Goal: Task Accomplishment & Management: Use online tool/utility

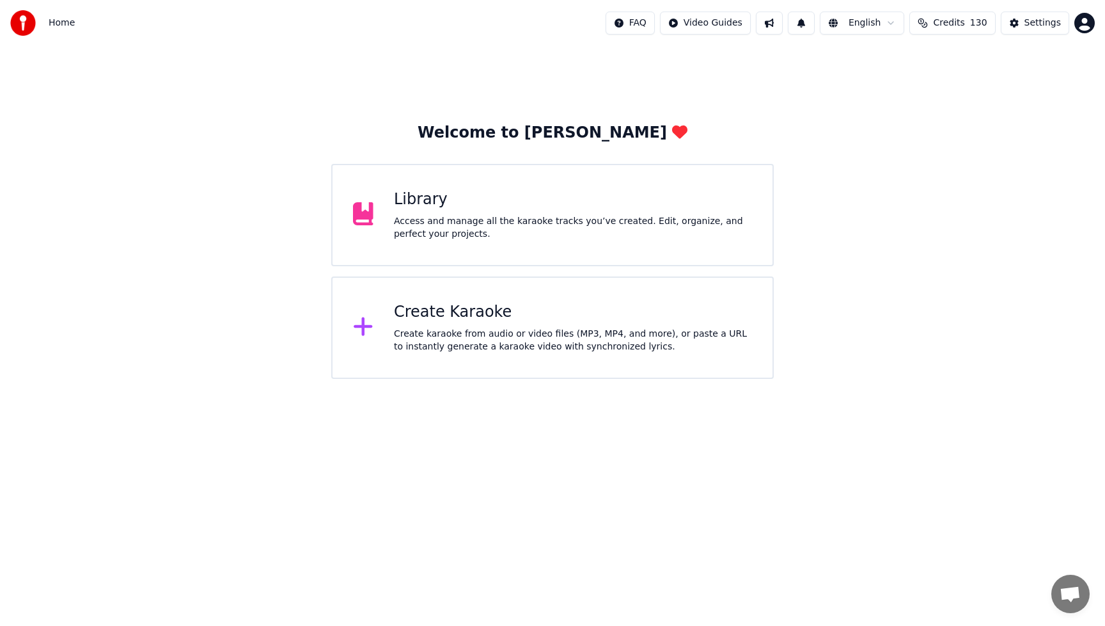
click at [481, 332] on div "Create karaoke from audio or video files (MP3, MP4, and more), or paste a URL t…" at bounding box center [573, 340] width 358 height 26
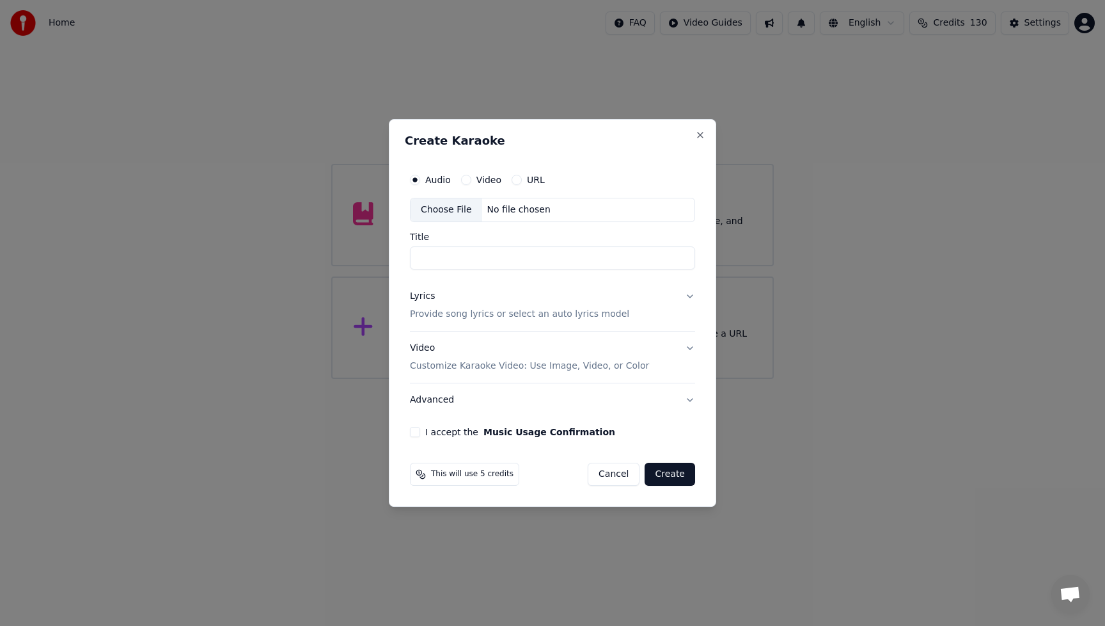
click at [455, 212] on div "Choose File" at bounding box center [447, 209] width 72 height 23
type input "**********"
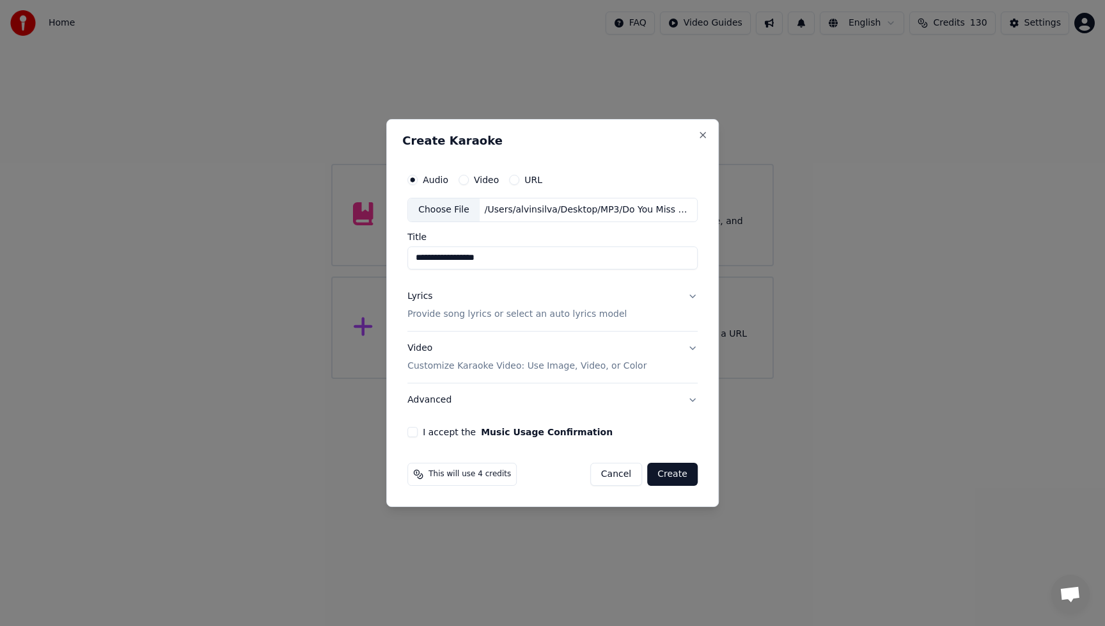
click at [431, 295] on div "Lyrics" at bounding box center [419, 296] width 25 height 13
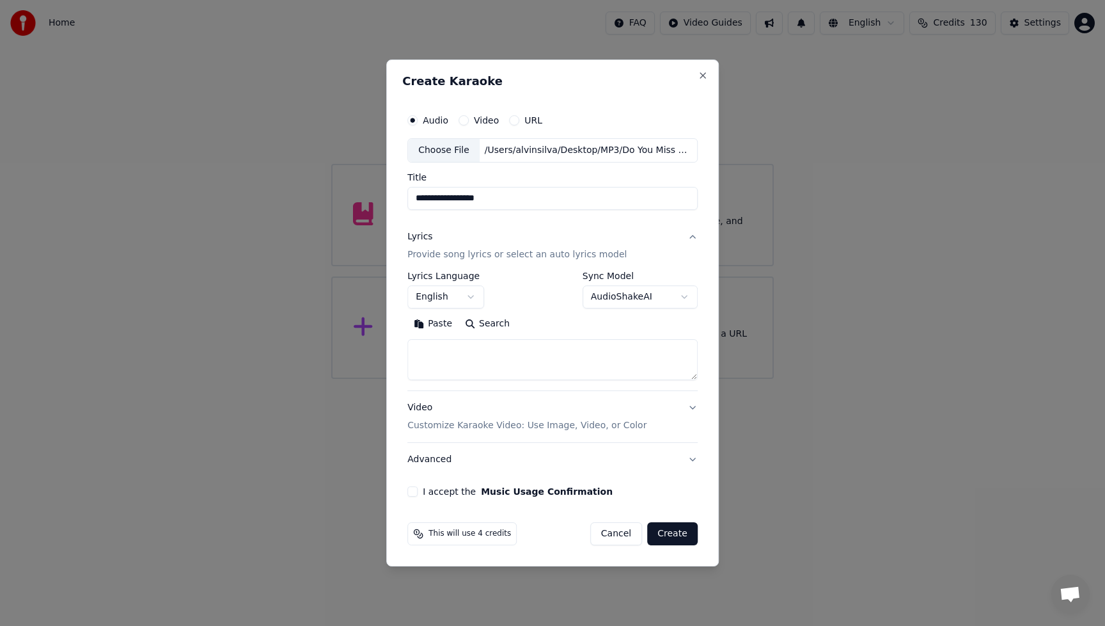
click at [503, 379] on textarea at bounding box center [552, 359] width 290 height 41
click at [443, 322] on button "Paste" at bounding box center [432, 323] width 51 height 20
click at [549, 321] on button "Expand" at bounding box center [545, 323] width 60 height 20
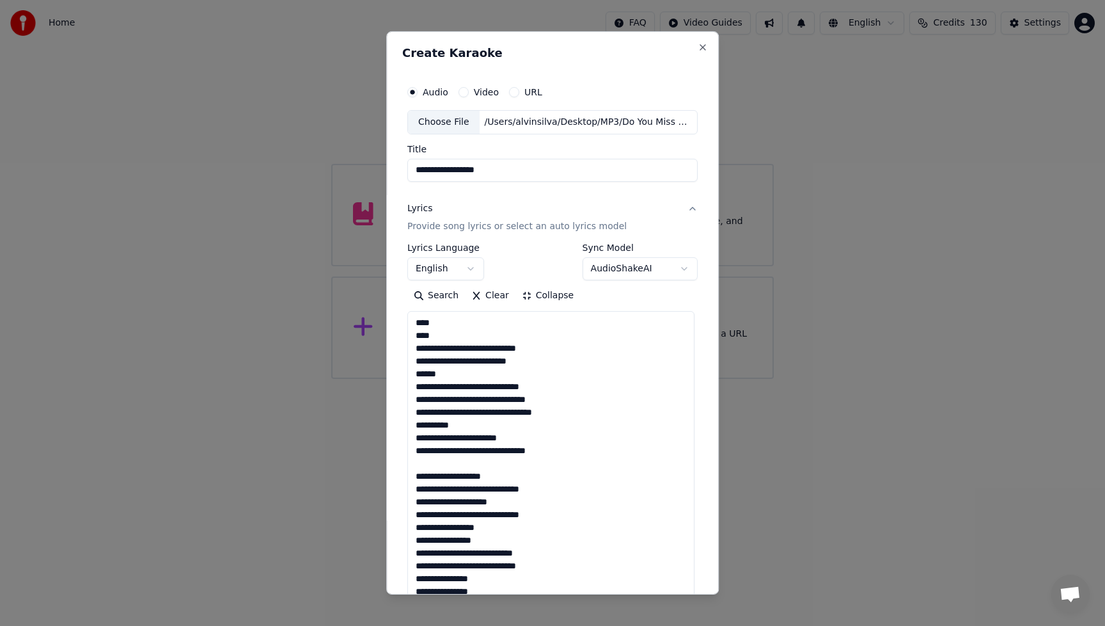
click at [646, 288] on div "Search Clear Collapse" at bounding box center [552, 295] width 290 height 20
drag, startPoint x: 531, startPoint y: 267, endPoint x: 551, endPoint y: 266, distance: 19.8
click at [531, 266] on div "**********" at bounding box center [552, 261] width 290 height 37
click at [677, 271] on body "**********" at bounding box center [552, 189] width 1105 height 379
click at [624, 303] on div "Search Clear Collapse" at bounding box center [552, 295] width 290 height 20
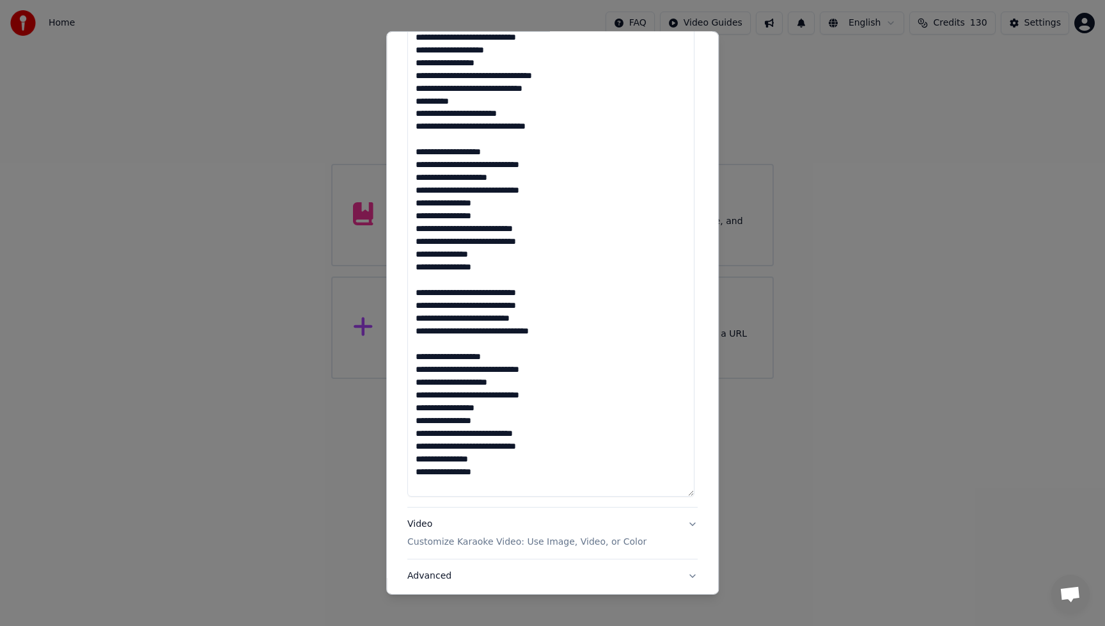
scroll to position [681, 0]
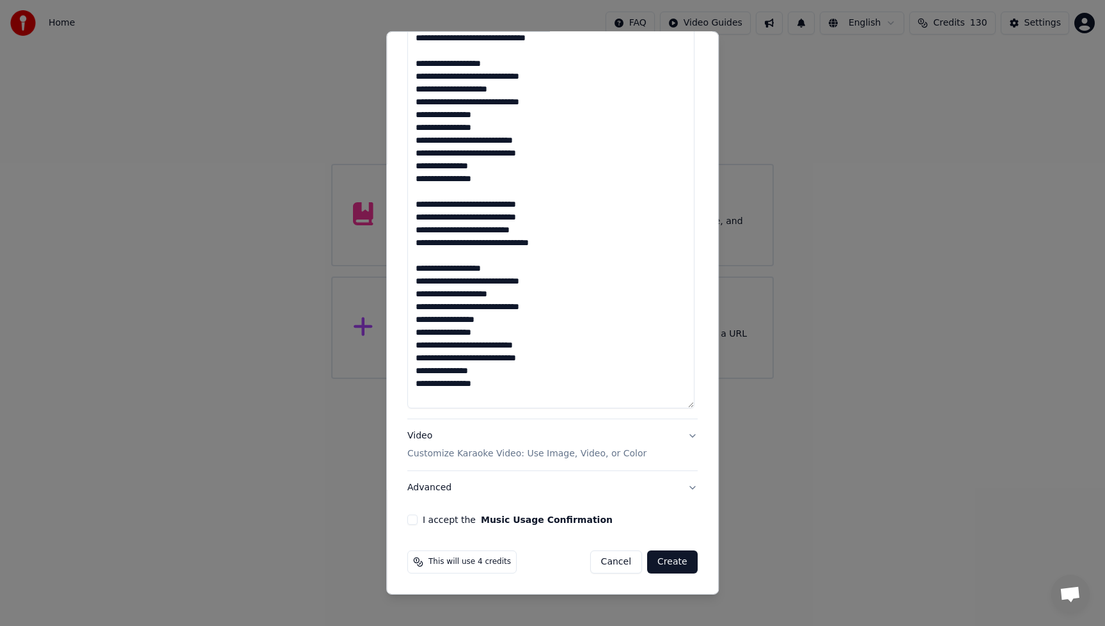
click at [485, 394] on textarea at bounding box center [550, 19] width 287 height 778
type textarea "**********"
click at [417, 439] on div "Video Customize Karaoke Video: Use Image, Video, or Color" at bounding box center [526, 444] width 239 height 31
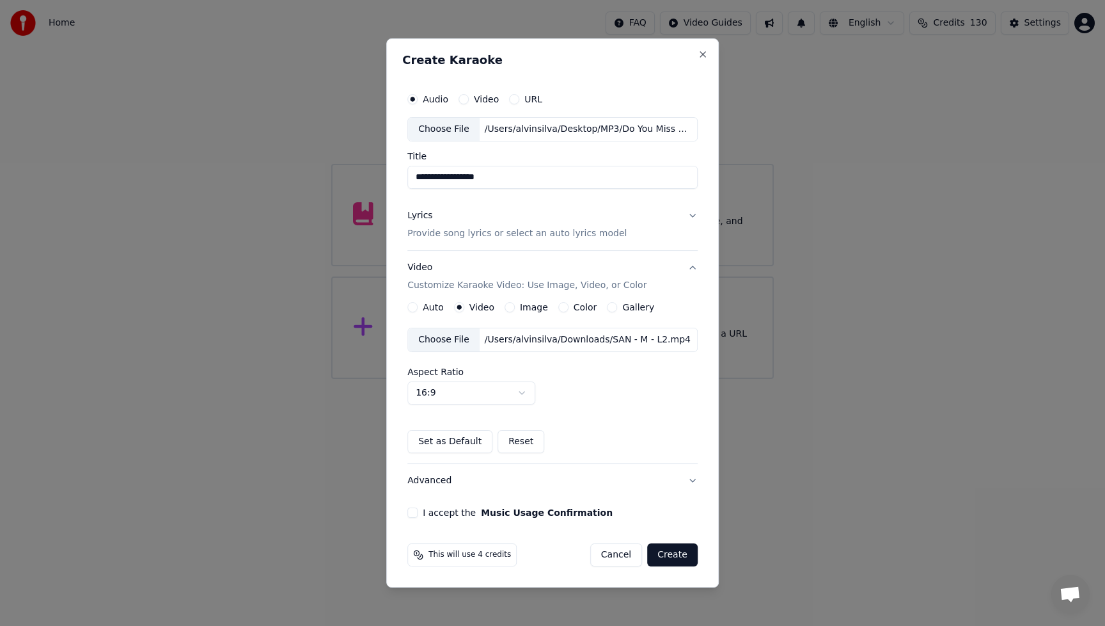
click at [456, 340] on div "Choose File" at bounding box center [444, 339] width 72 height 23
click at [416, 512] on button "I accept the Music Usage Confirmation" at bounding box center [412, 512] width 10 height 10
click at [675, 556] on button "Create" at bounding box center [672, 554] width 51 height 23
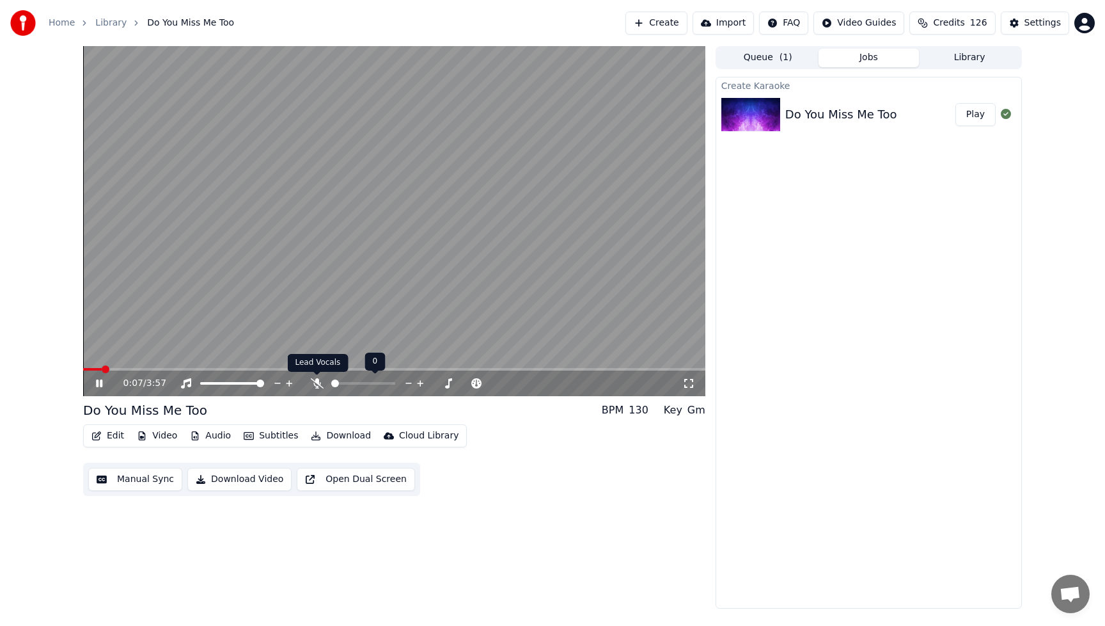
click at [316, 382] on icon at bounding box center [317, 383] width 13 height 10
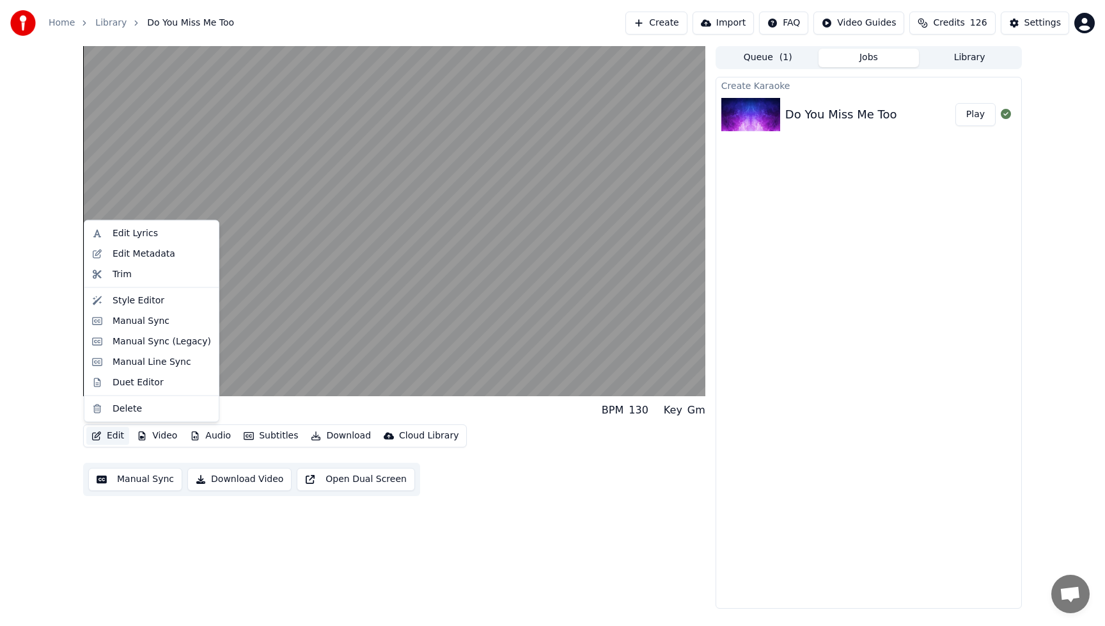
click at [113, 432] on button "Edit" at bounding box center [107, 436] width 43 height 18
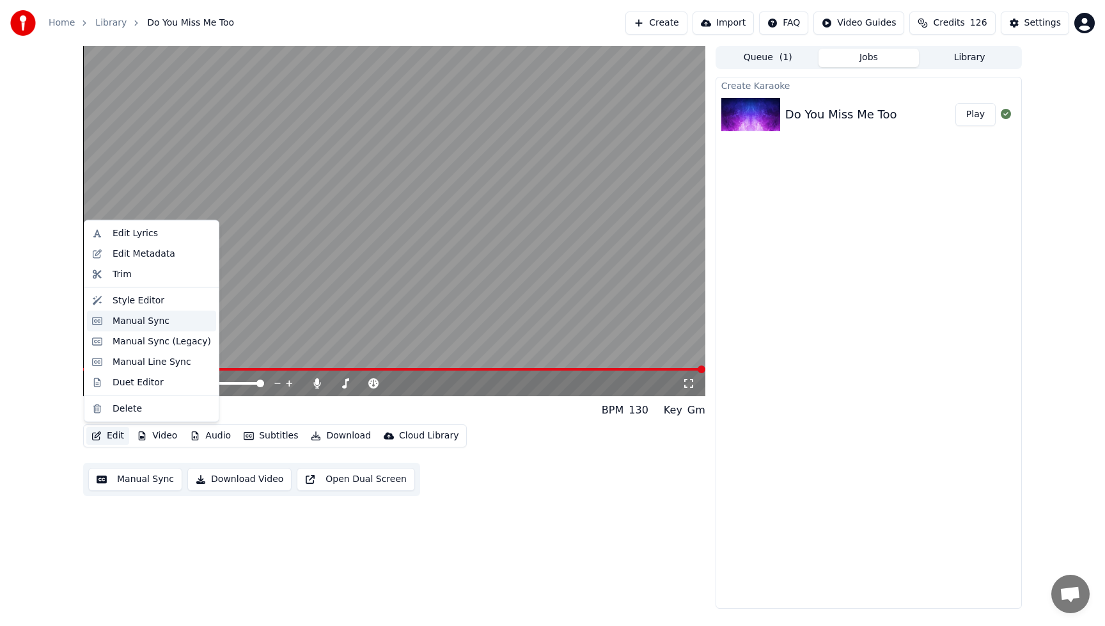
click at [131, 319] on div "Manual Sync" at bounding box center [141, 320] width 57 height 13
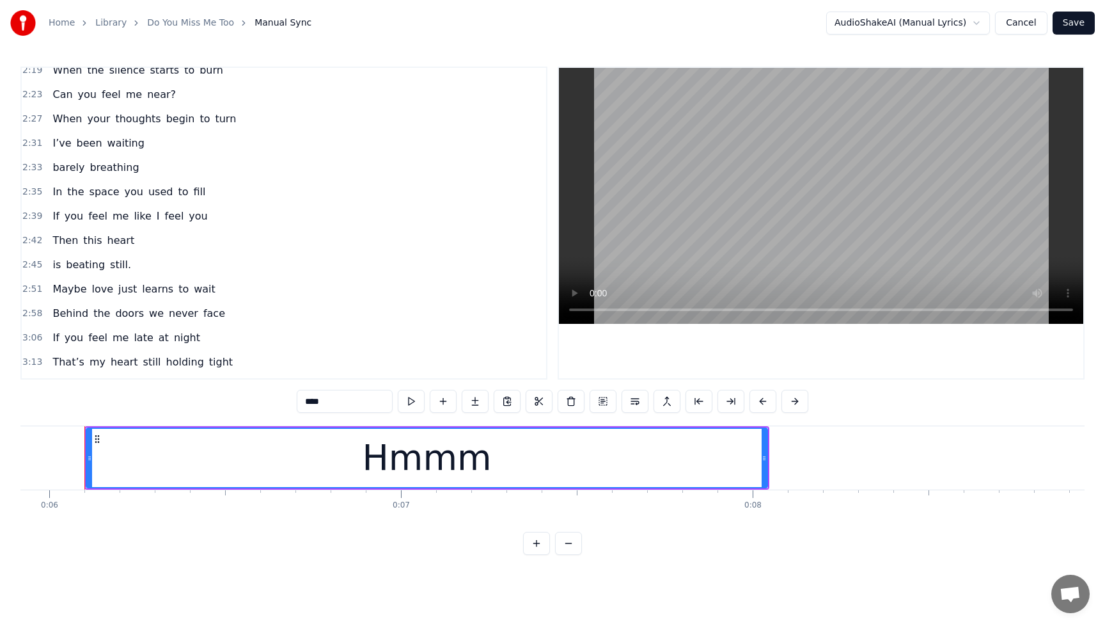
scroll to position [780, 0]
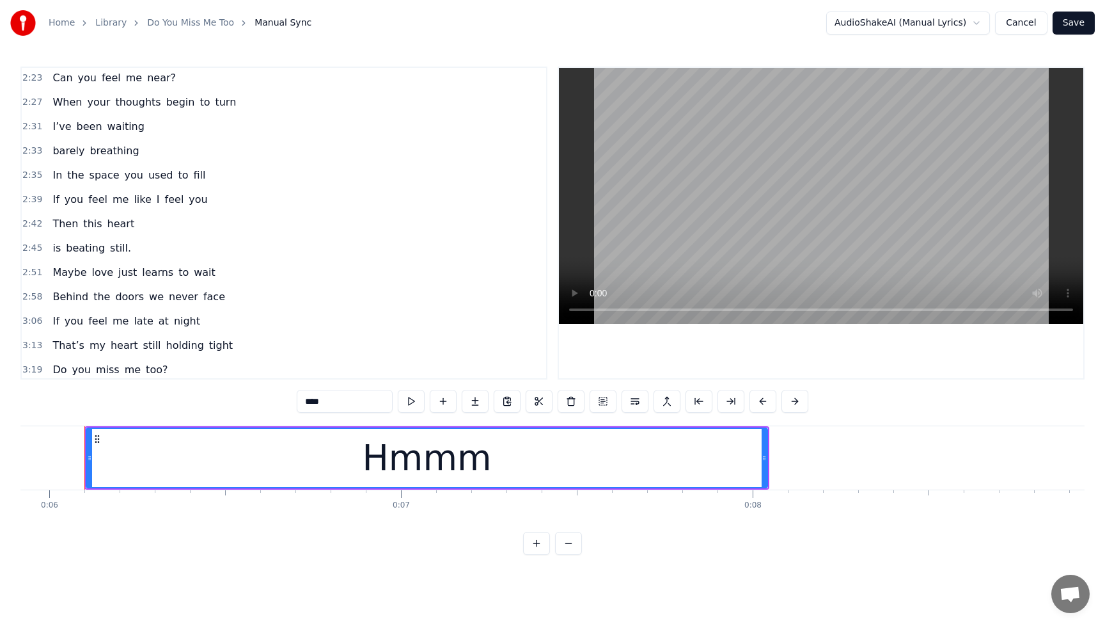
click at [120, 250] on span "still." at bounding box center [121, 247] width 24 height 15
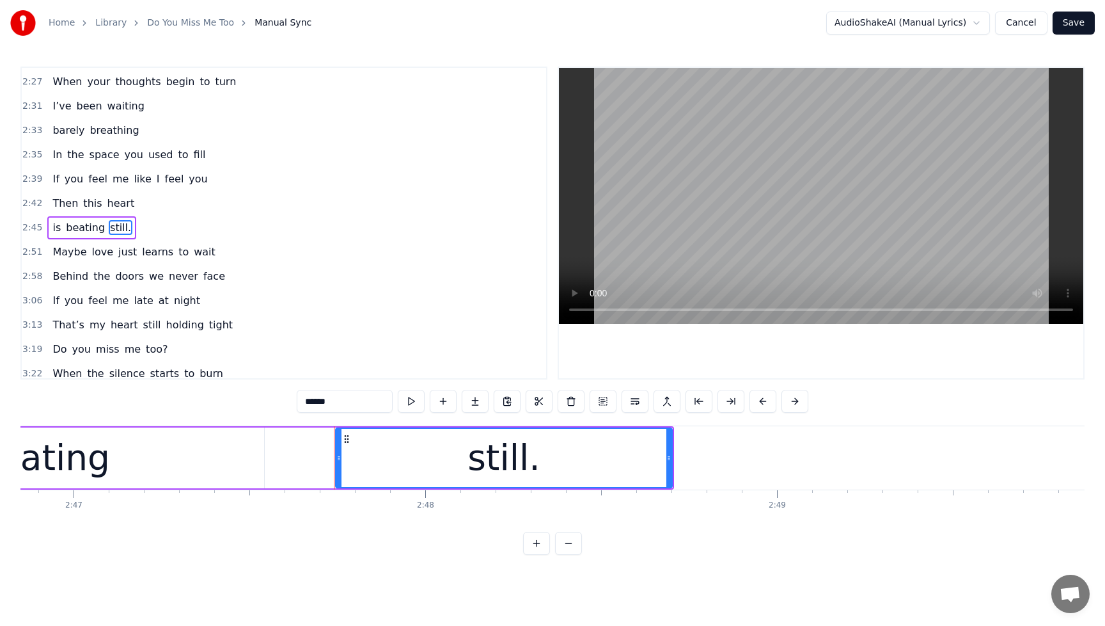
scroll to position [0, 58941]
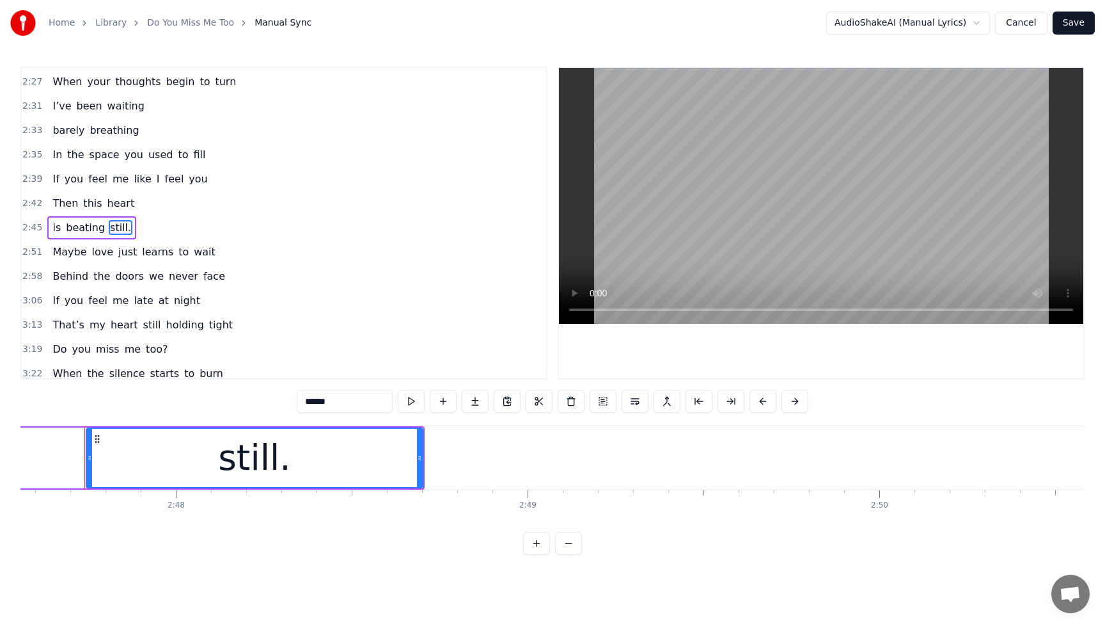
click at [335, 398] on input "******" at bounding box center [345, 400] width 96 height 23
type input "*****"
click at [1081, 24] on button "Save" at bounding box center [1074, 23] width 42 height 23
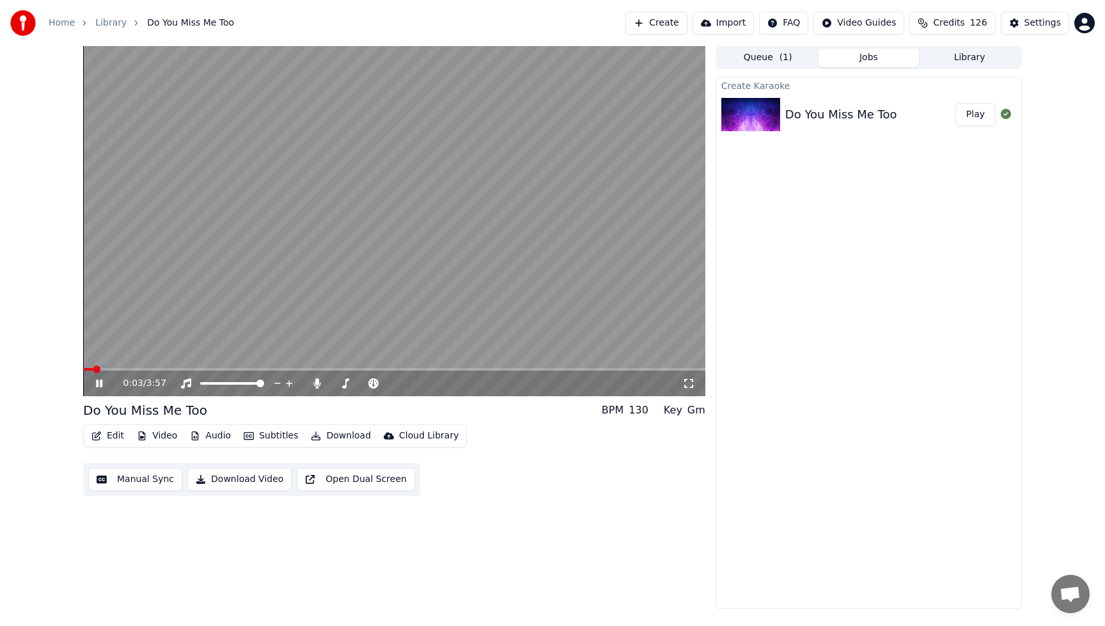
click at [159, 434] on button "Video" at bounding box center [157, 436] width 51 height 18
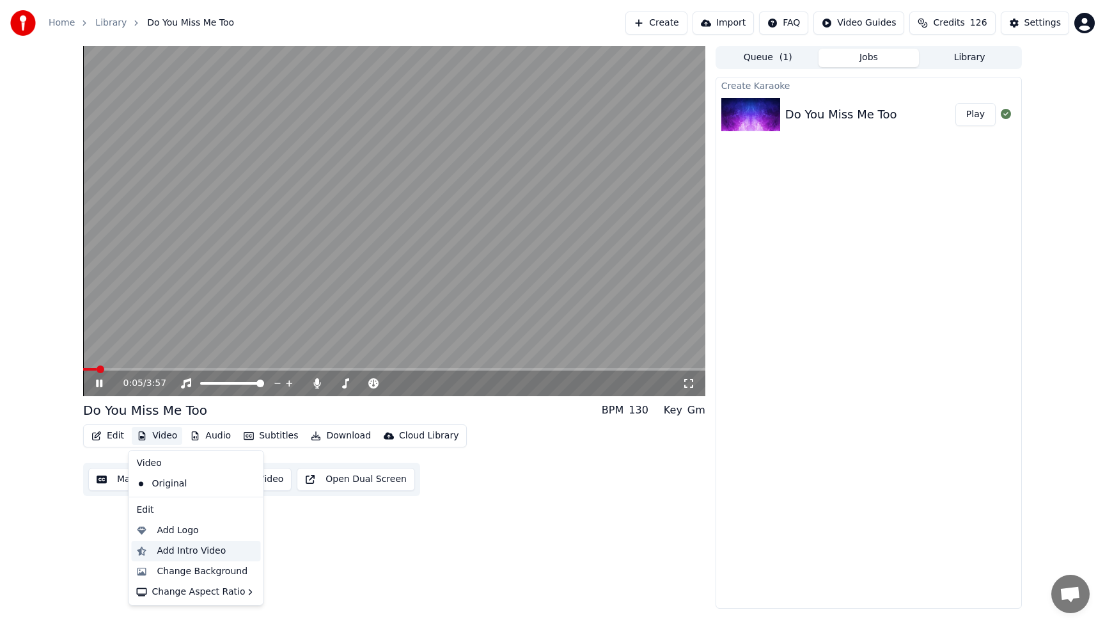
click at [180, 550] on div "Add Intro Video" at bounding box center [191, 550] width 69 height 13
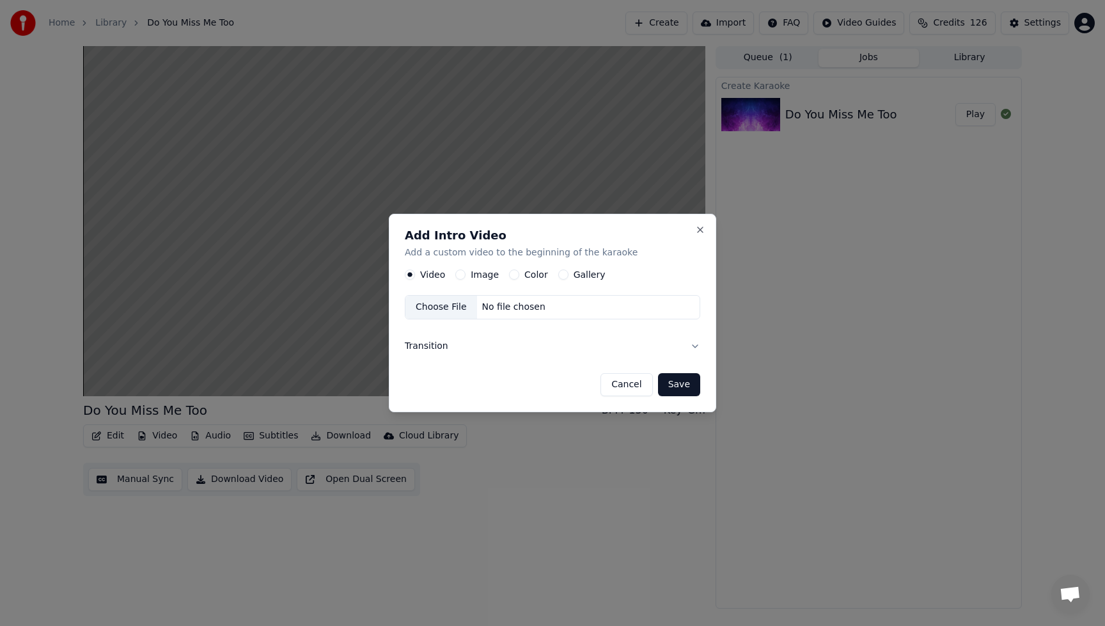
click at [462, 275] on button "Image" at bounding box center [460, 274] width 10 height 10
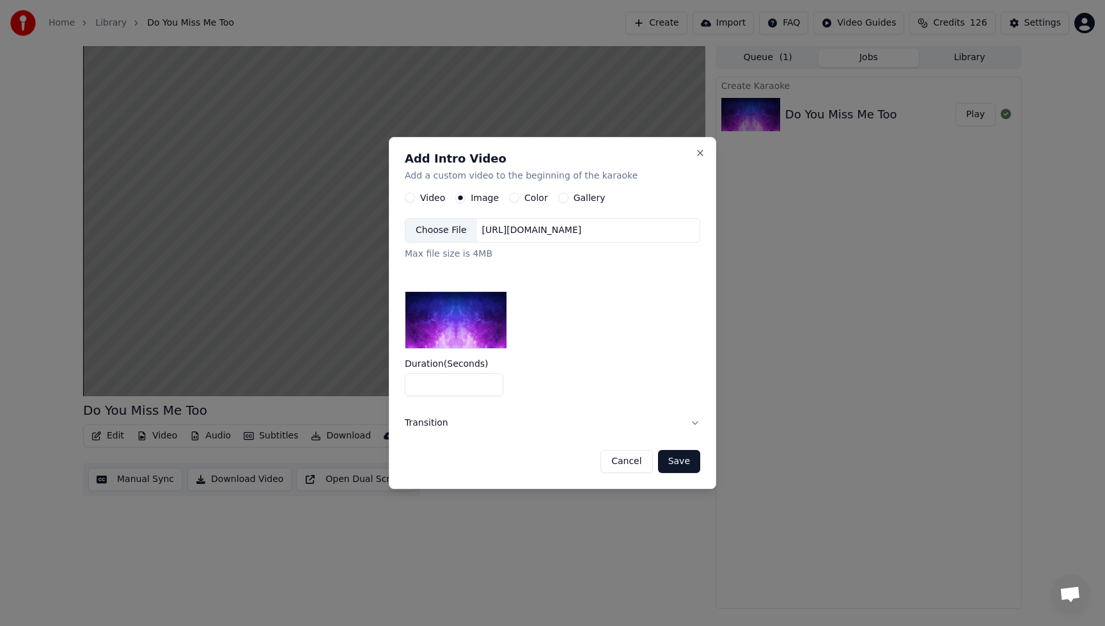
click at [448, 236] on div "Choose File" at bounding box center [441, 230] width 72 height 23
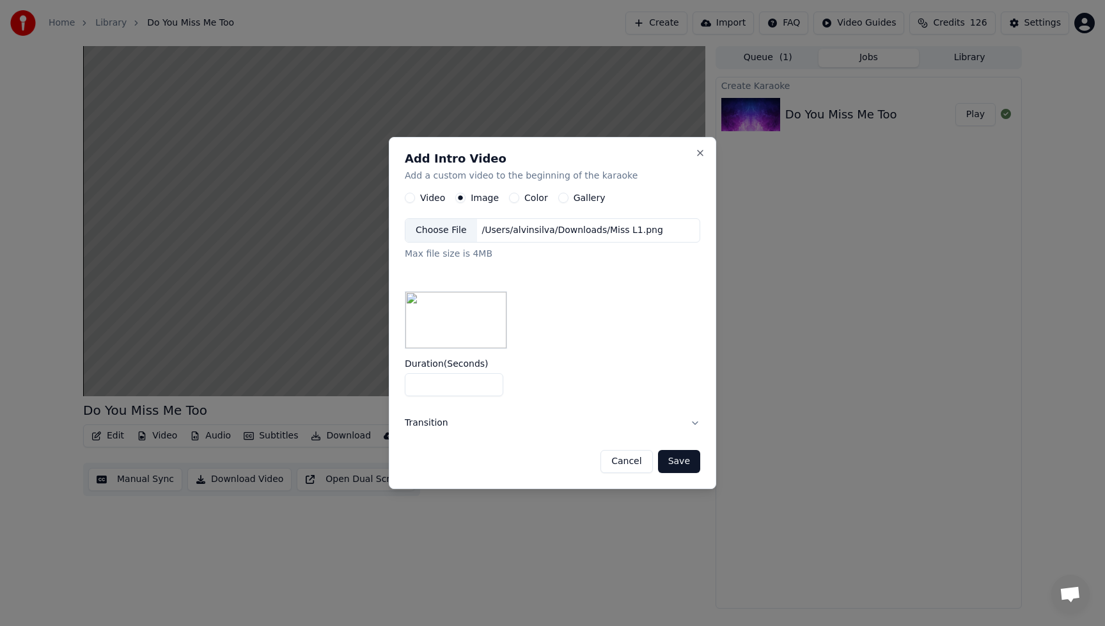
click at [694, 468] on button "Save" at bounding box center [679, 461] width 42 height 23
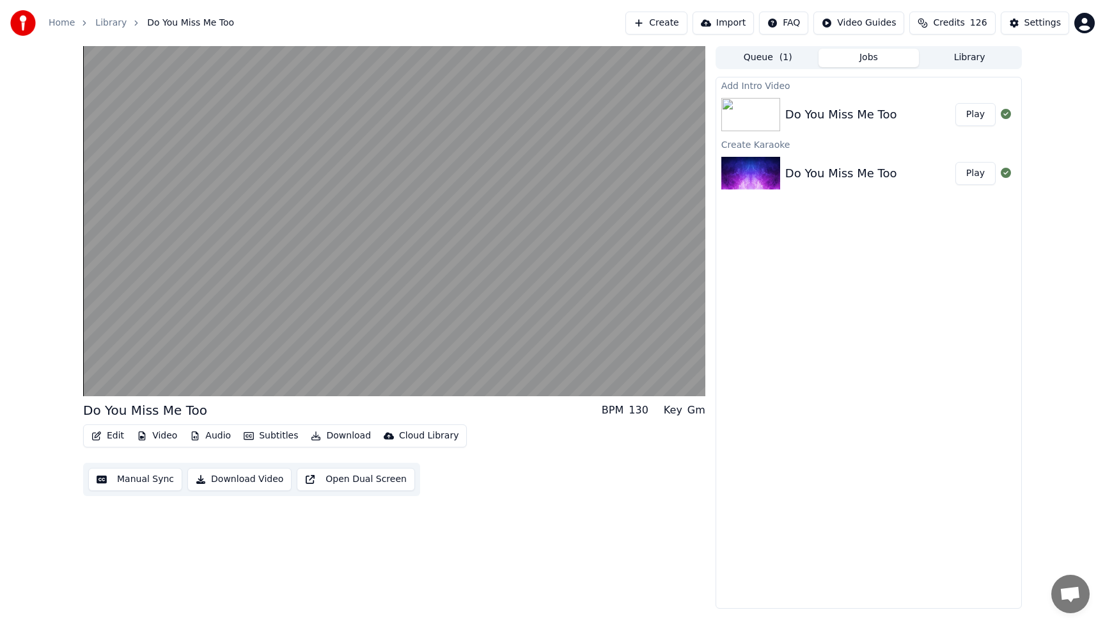
click at [975, 120] on button "Play" at bounding box center [976, 114] width 40 height 23
click at [265, 484] on button "Download Video" at bounding box center [239, 479] width 104 height 23
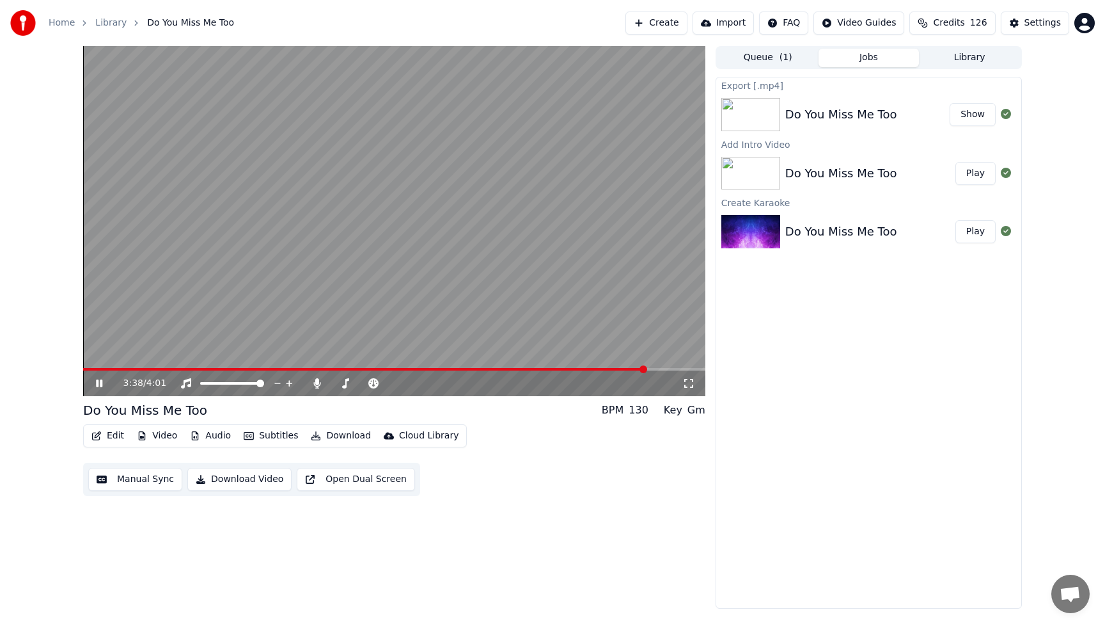
click at [104, 382] on icon at bounding box center [108, 383] width 30 height 10
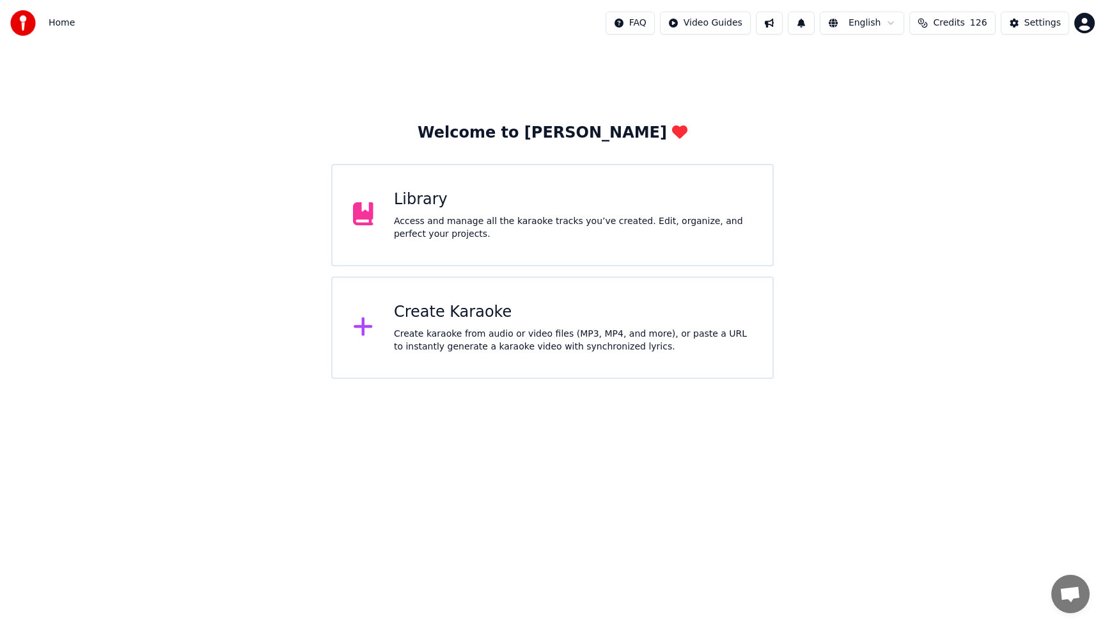
click at [501, 230] on div "Access and manage all the karaoke tracks you’ve created. Edit, organize, and pe…" at bounding box center [573, 228] width 358 height 26
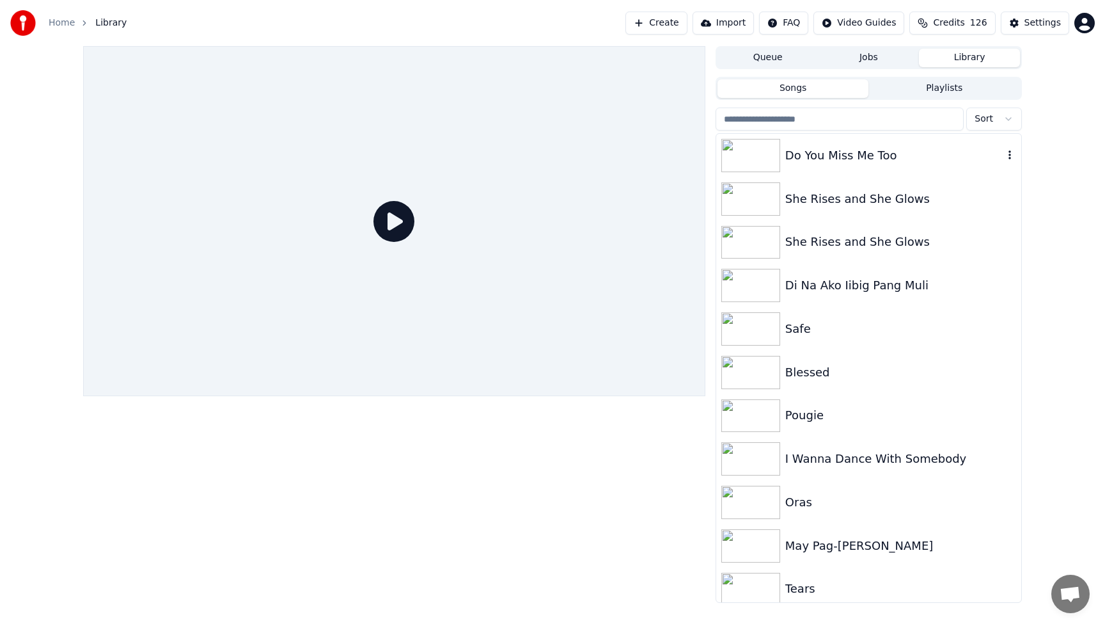
click at [837, 149] on div "Do You Miss Me Too" at bounding box center [894, 155] width 218 height 18
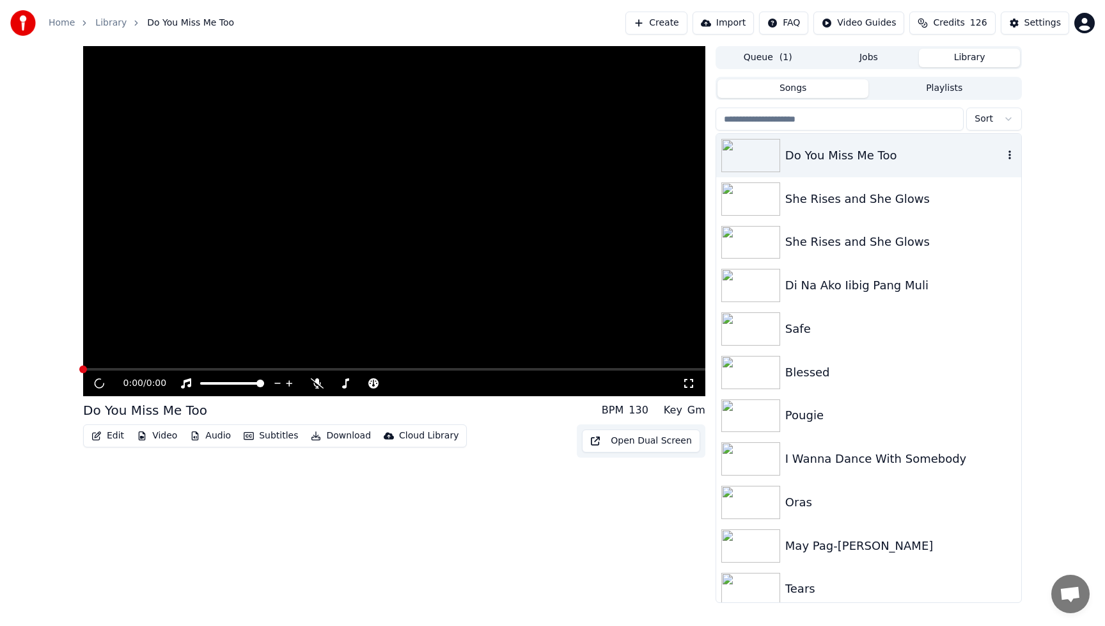
click at [837, 149] on div "Do You Miss Me Too" at bounding box center [894, 155] width 218 height 18
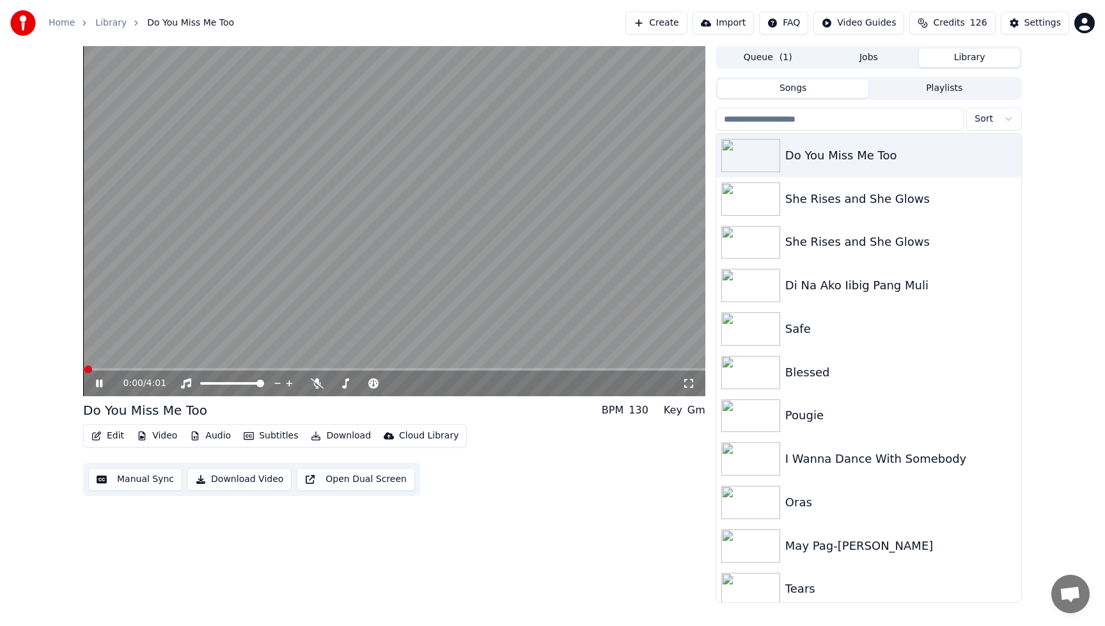
drag, startPoint x: 516, startPoint y: 429, endPoint x: 455, endPoint y: 430, distance: 60.8
click at [515, 429] on div "Edit Video Audio Subtitles Download Cloud Library Manual Sync Download Video Op…" at bounding box center [394, 460] width 622 height 72
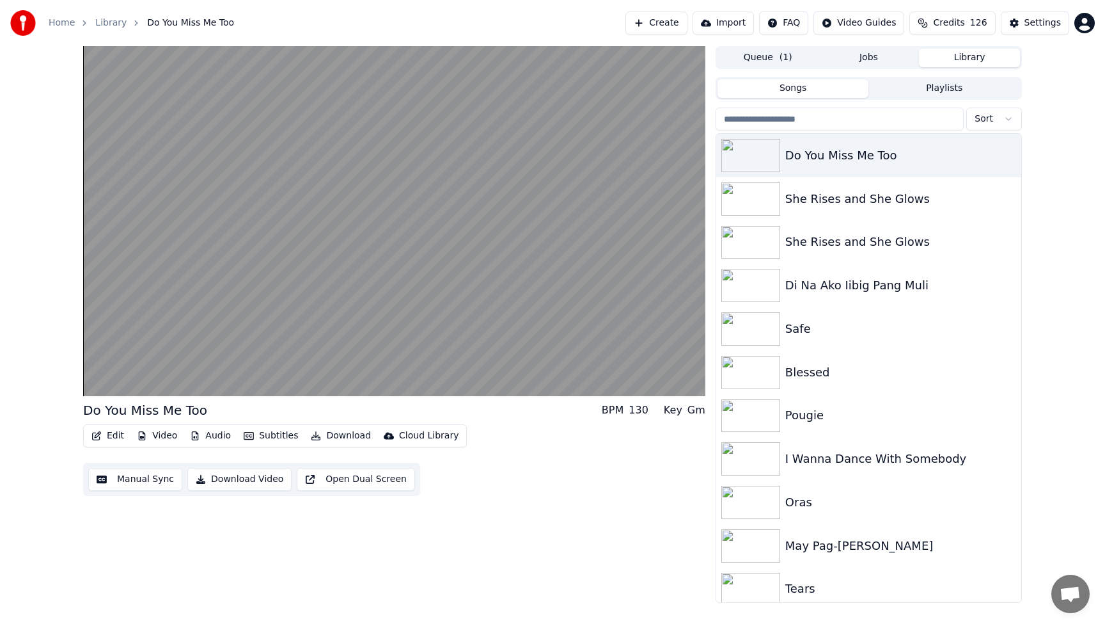
click at [163, 437] on button "Video" at bounding box center [157, 436] width 51 height 18
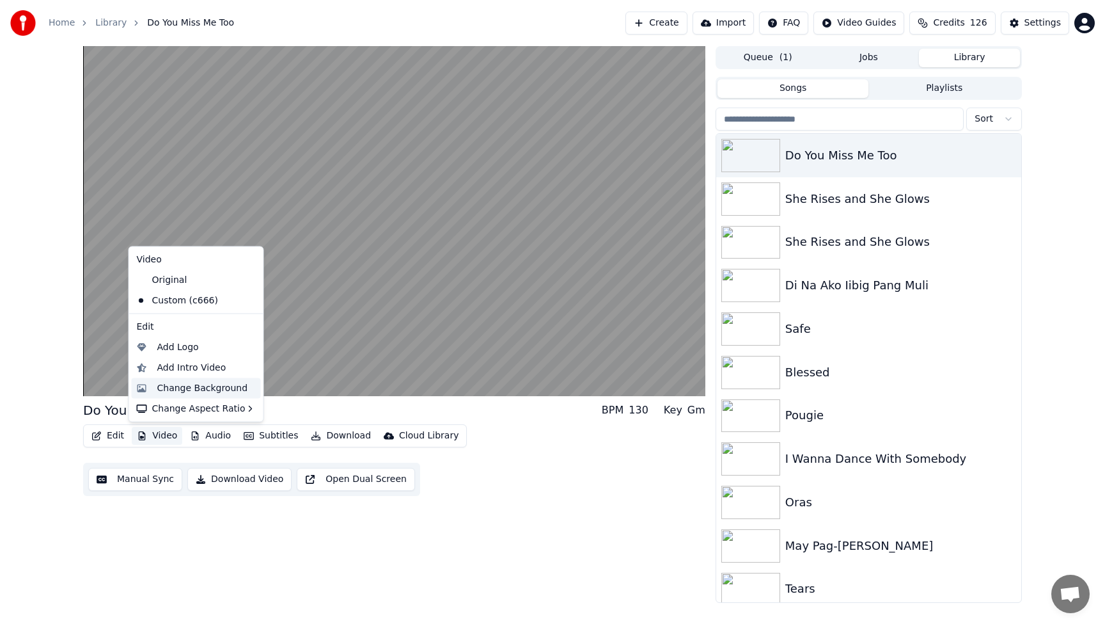
click at [182, 393] on div "Change Background" at bounding box center [202, 387] width 91 height 13
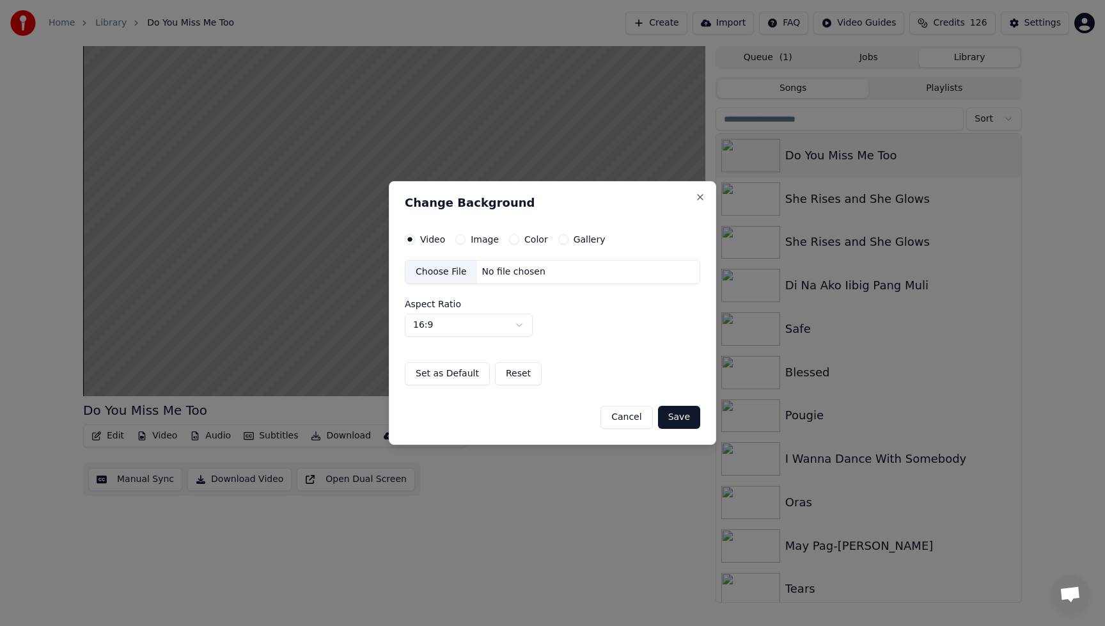
click at [445, 274] on div "Choose File" at bounding box center [441, 271] width 72 height 23
click at [689, 420] on button "Save" at bounding box center [679, 416] width 42 height 23
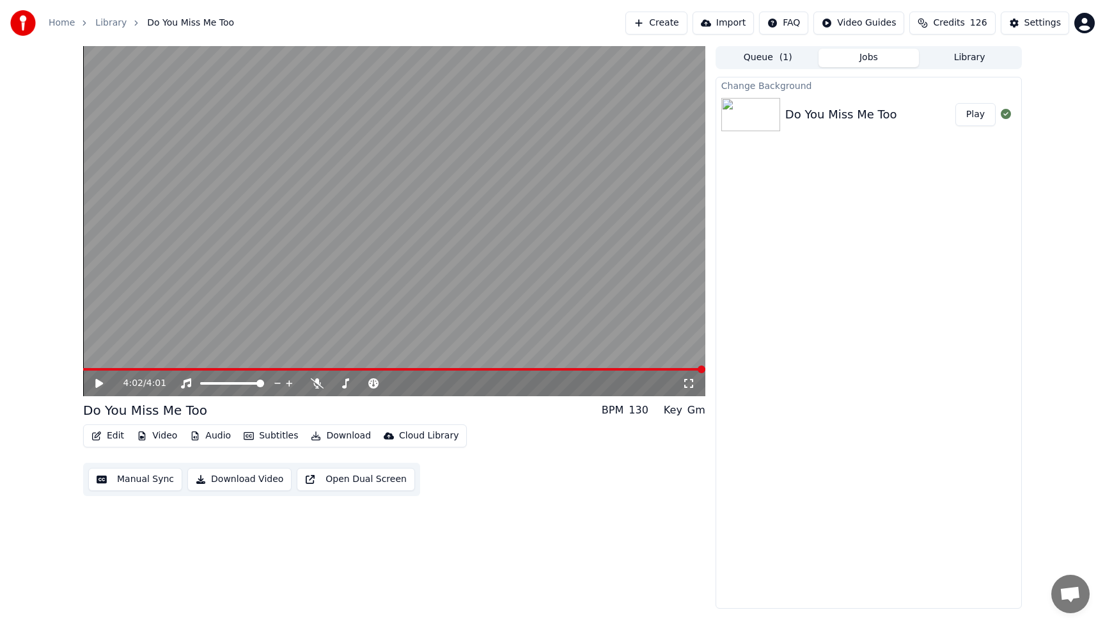
click at [979, 114] on button "Play" at bounding box center [976, 114] width 40 height 23
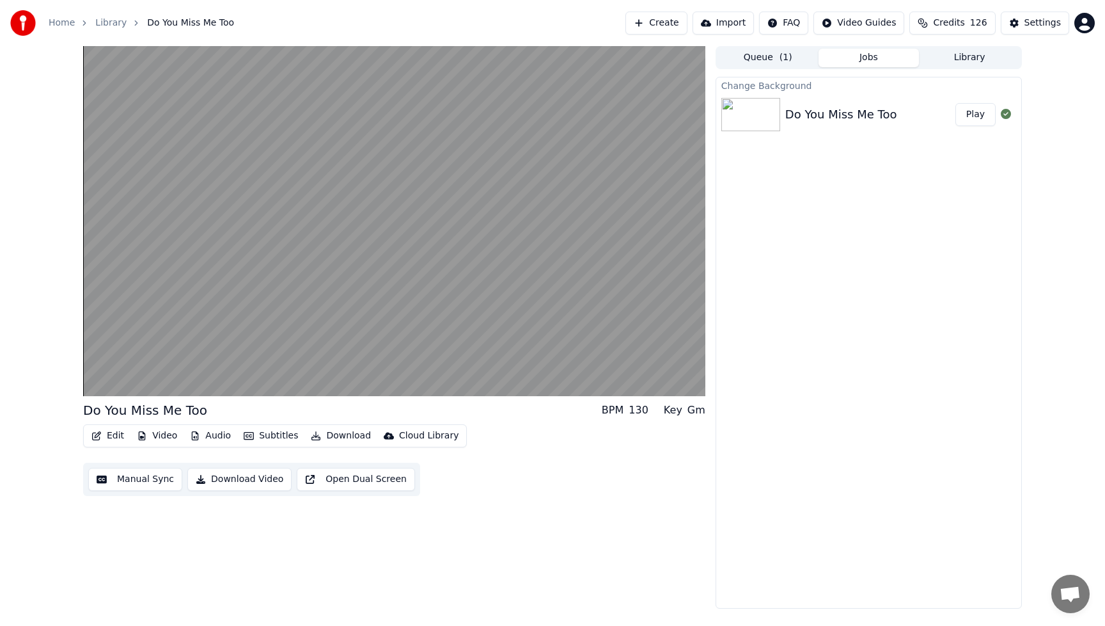
click at [108, 435] on button "Edit" at bounding box center [107, 436] width 43 height 18
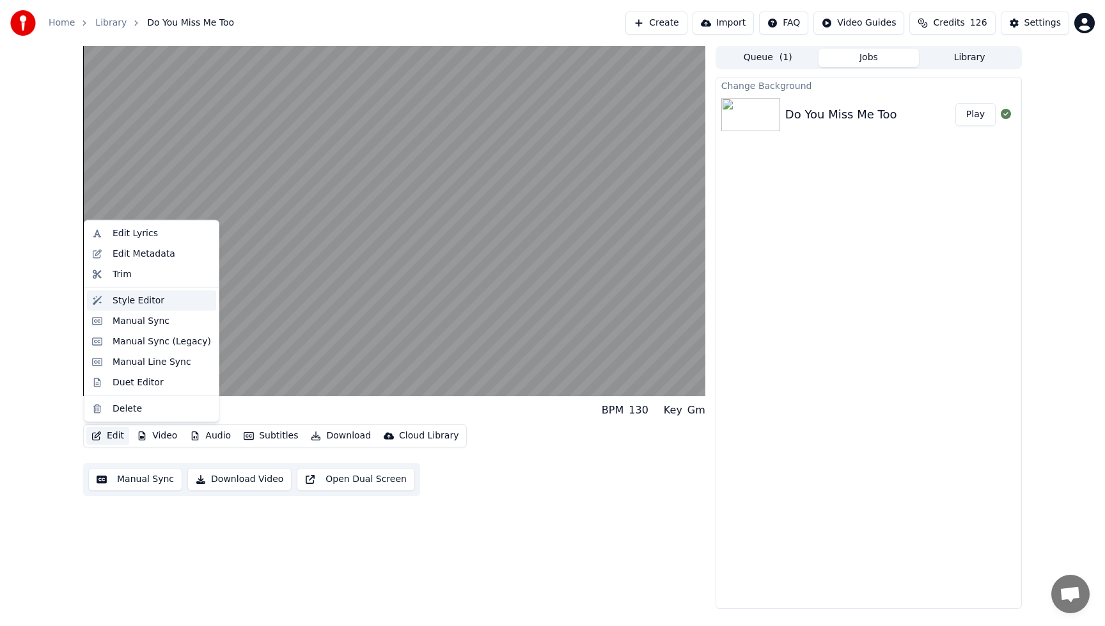
click at [124, 304] on div "Style Editor" at bounding box center [139, 300] width 52 height 13
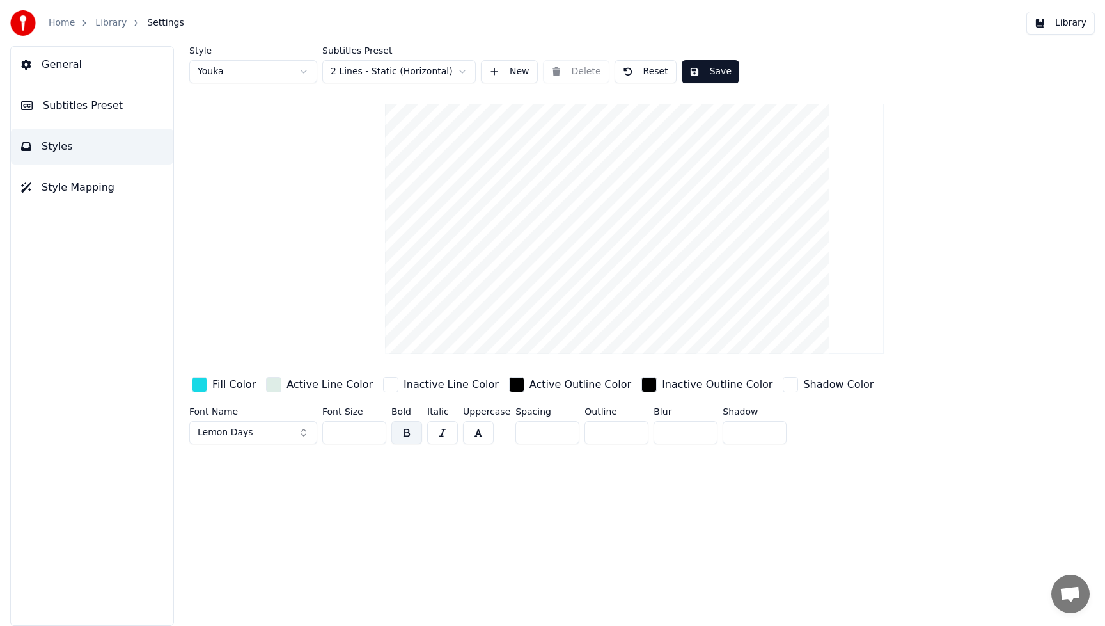
click at [201, 385] on div "button" at bounding box center [199, 384] width 15 height 15
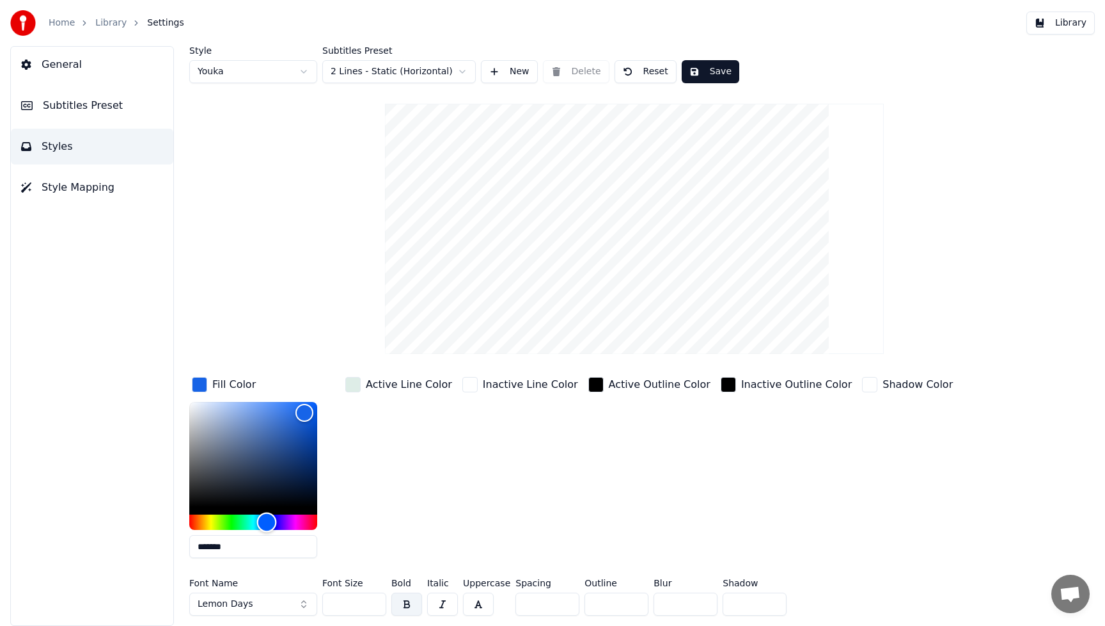
type input "*******"
drag, startPoint x: 256, startPoint y: 524, endPoint x: 265, endPoint y: 524, distance: 8.3
click at [265, 524] on div "Hue" at bounding box center [265, 522] width 20 height 20
click at [420, 513] on div "Active Line Color" at bounding box center [399, 471] width 112 height 194
click at [298, 605] on button "Lemon Days" at bounding box center [253, 603] width 128 height 23
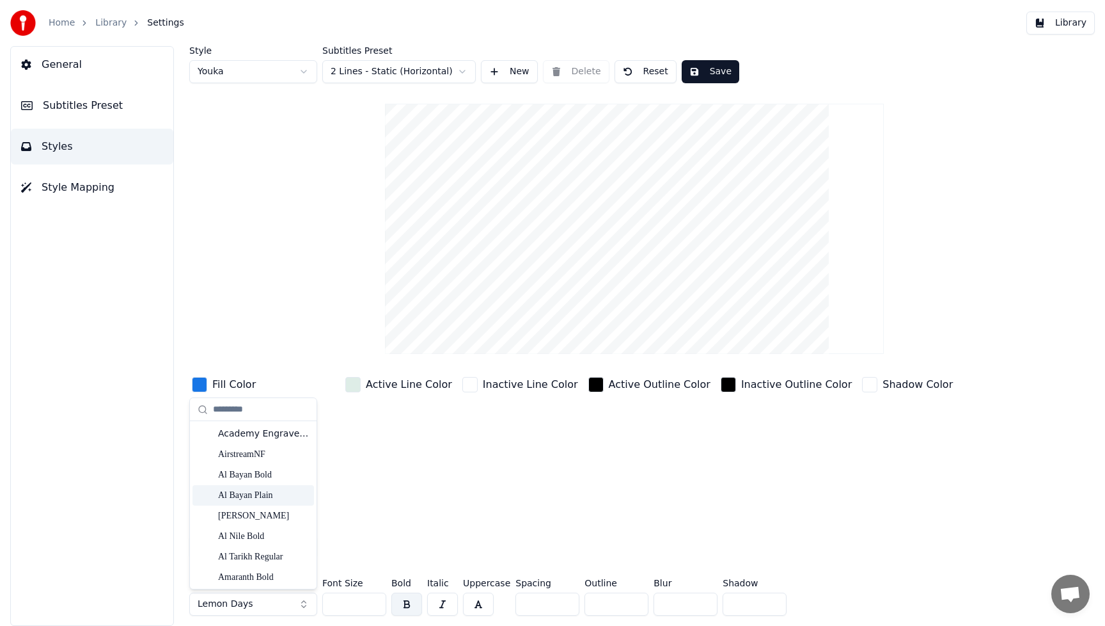
click at [239, 487] on div "Al Bayan Plain" at bounding box center [254, 495] width 122 height 20
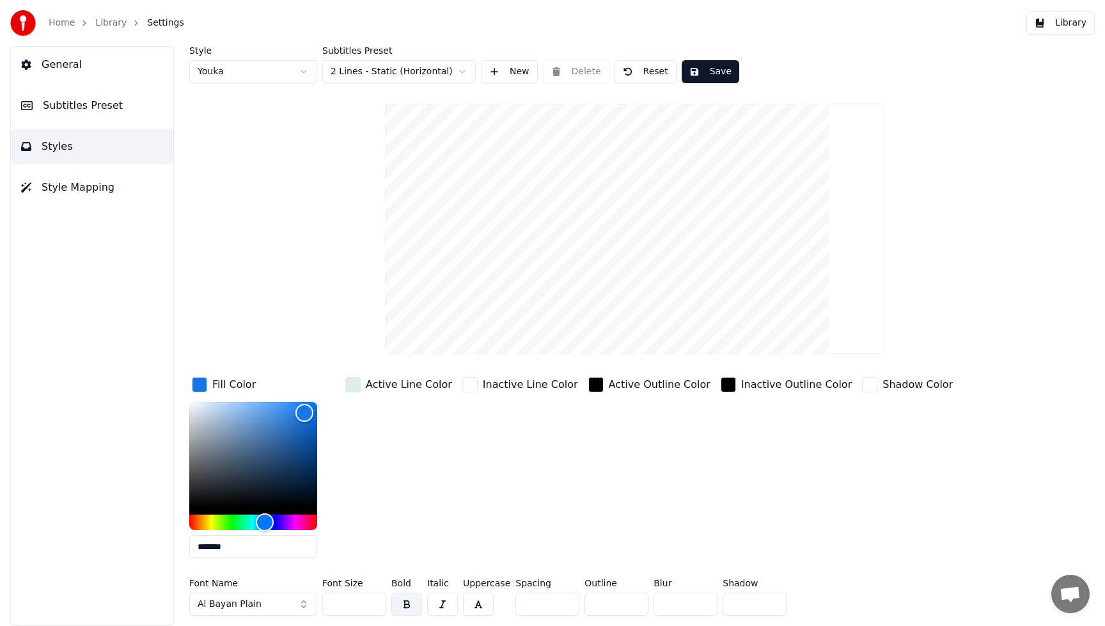
click at [299, 602] on button "Al Bayan Plain" at bounding box center [253, 603] width 128 height 23
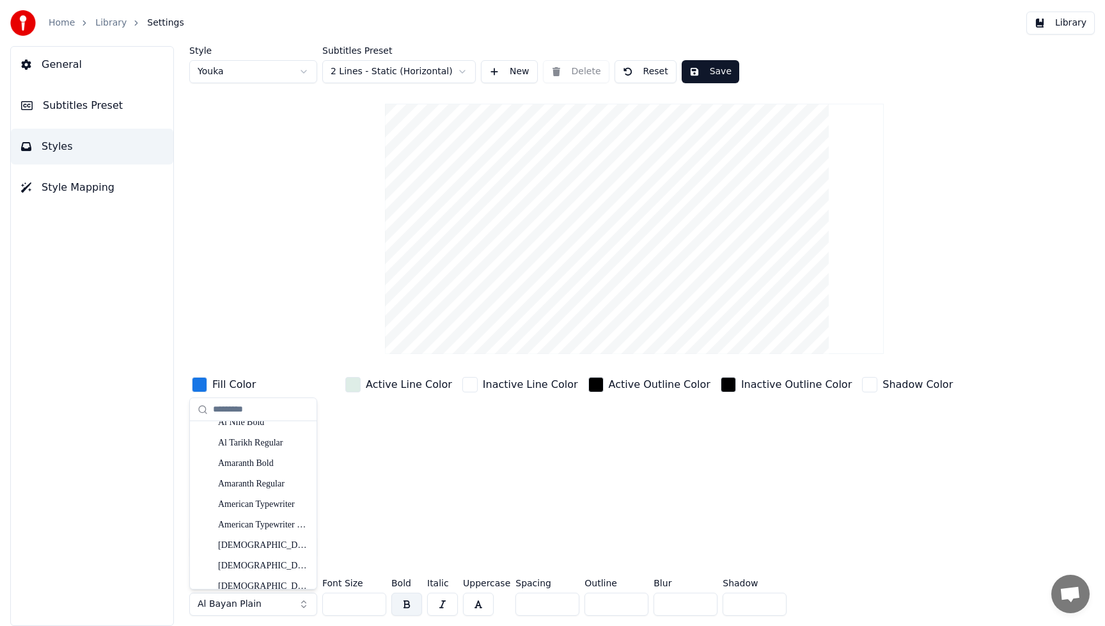
scroll to position [203, 0]
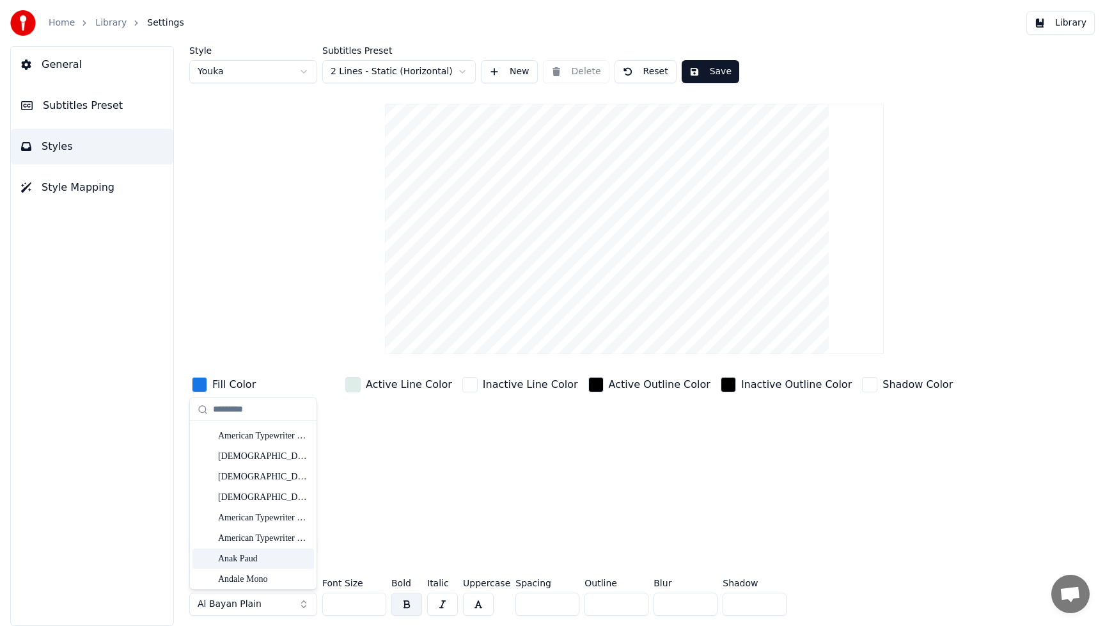
click at [264, 558] on div "Anak Paud" at bounding box center [263, 558] width 91 height 13
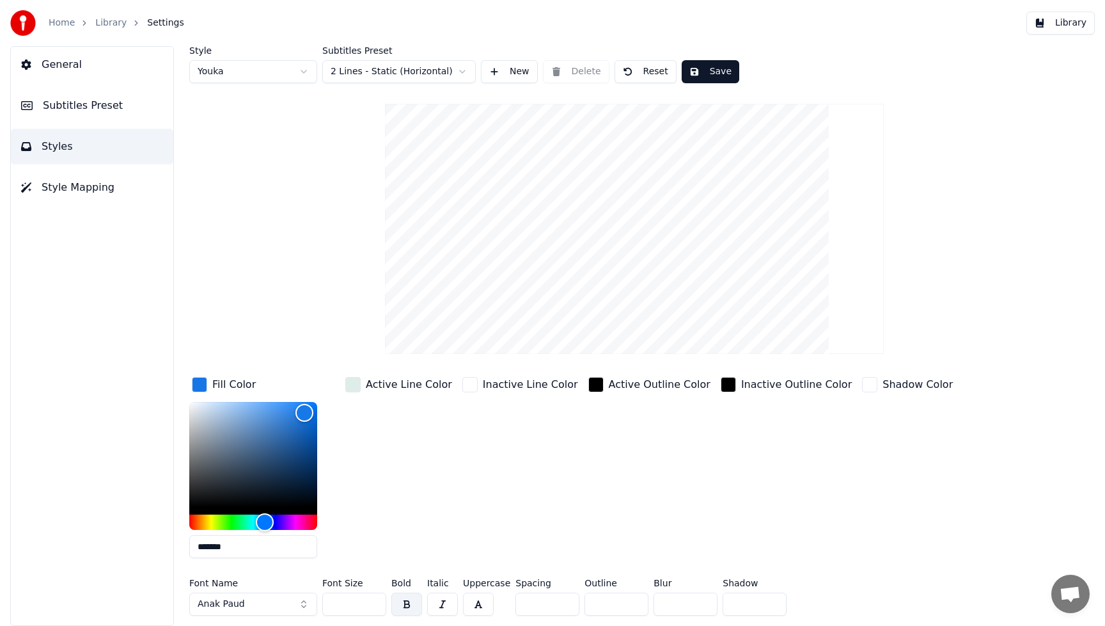
drag, startPoint x: 358, startPoint y: 604, endPoint x: 303, endPoint y: 606, distance: 55.0
click at [303, 606] on div "Font Name Anak Paud Font Size *** Bold Italic Uppercase Spacing * Outline * Blu…" at bounding box center [576, 599] width 774 height 42
type input "***"
click at [674, 493] on div "Active Outline Color" at bounding box center [649, 471] width 127 height 194
click at [721, 72] on button "Save" at bounding box center [711, 71] width 58 height 23
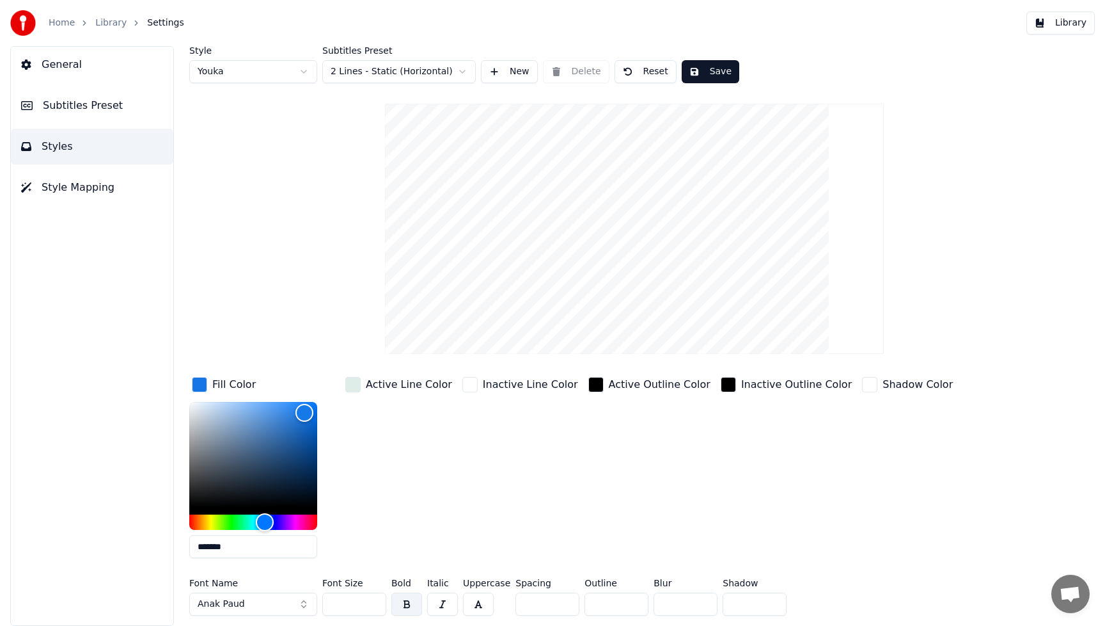
click at [1074, 28] on button "Library" at bounding box center [1061, 23] width 68 height 23
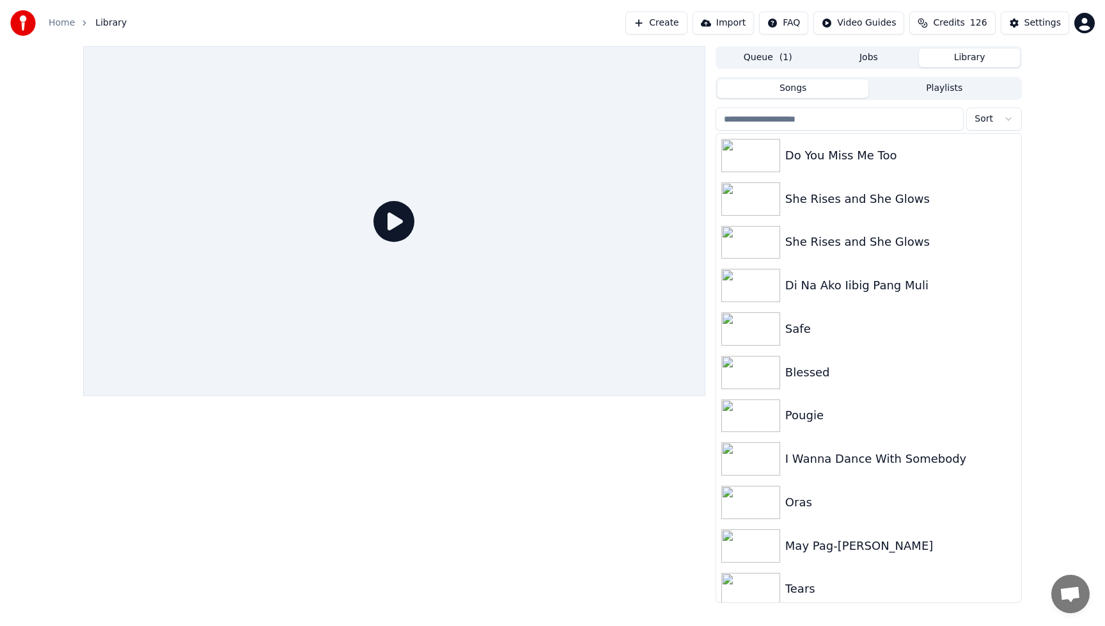
click at [388, 219] on icon at bounding box center [394, 221] width 41 height 41
click at [809, 155] on div "Do You Miss Me Too" at bounding box center [894, 155] width 218 height 18
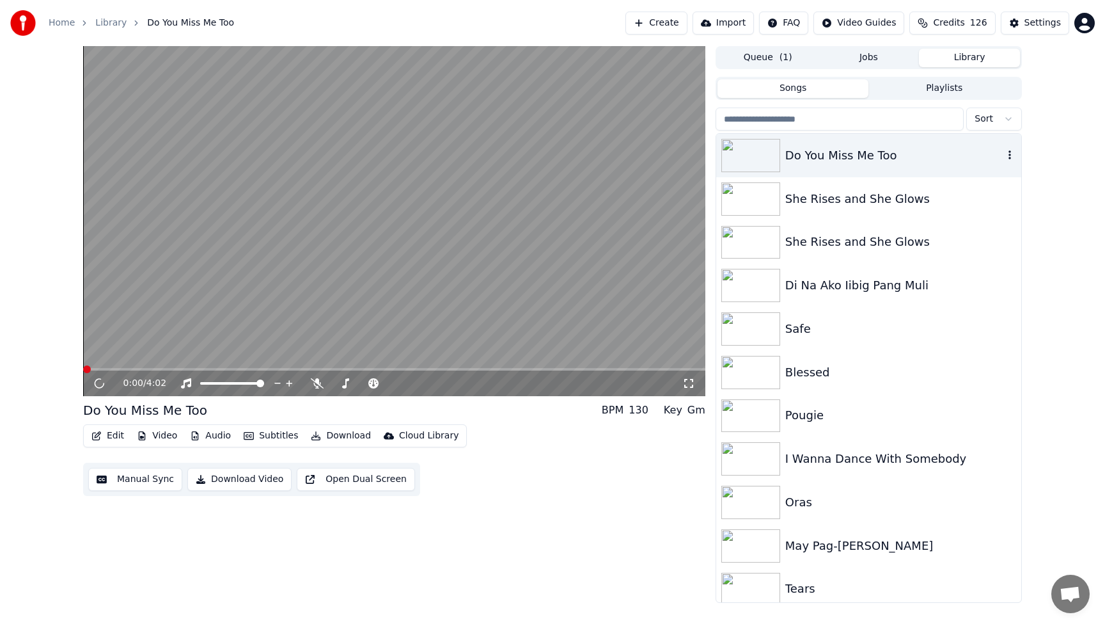
click at [809, 155] on div "Do You Miss Me Too" at bounding box center [894, 155] width 218 height 18
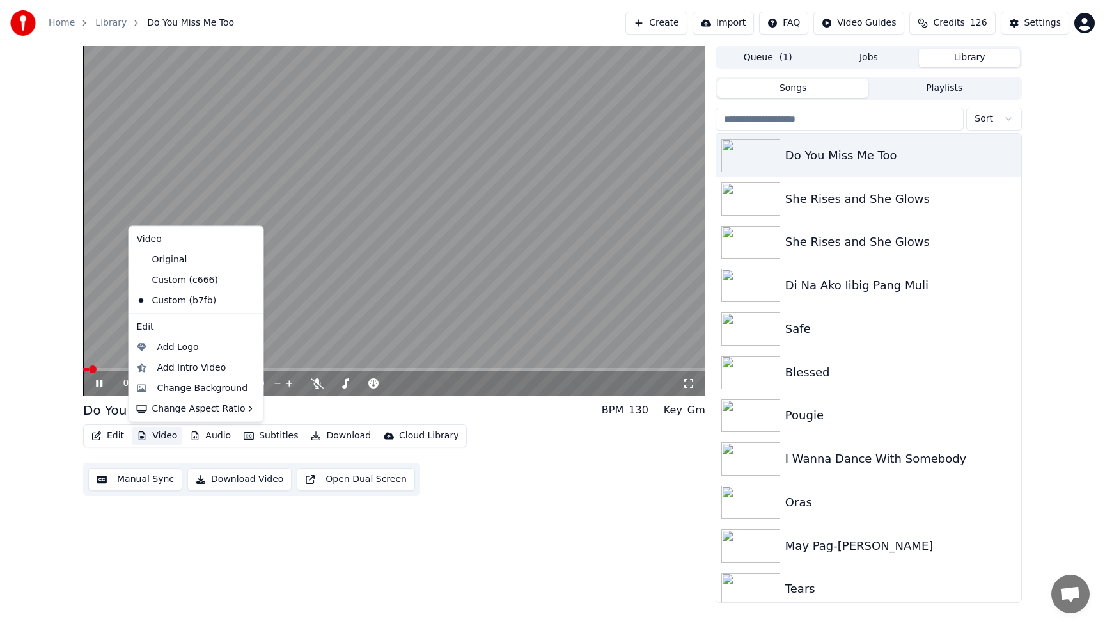
click at [171, 437] on button "Video" at bounding box center [157, 436] width 51 height 18
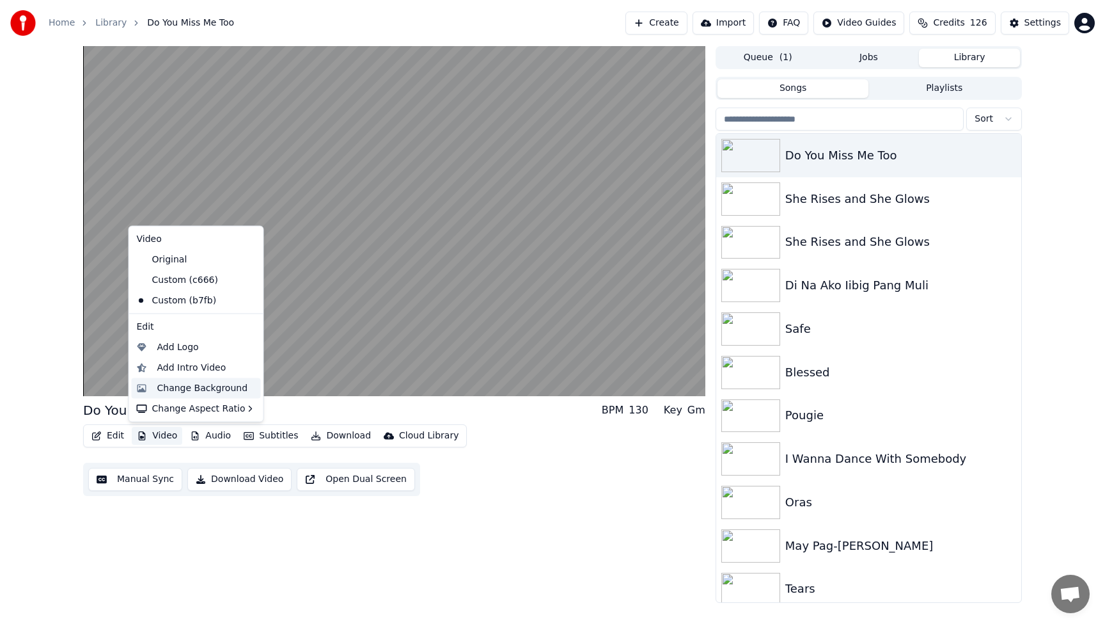
click at [182, 393] on div "Change Background" at bounding box center [202, 387] width 91 height 13
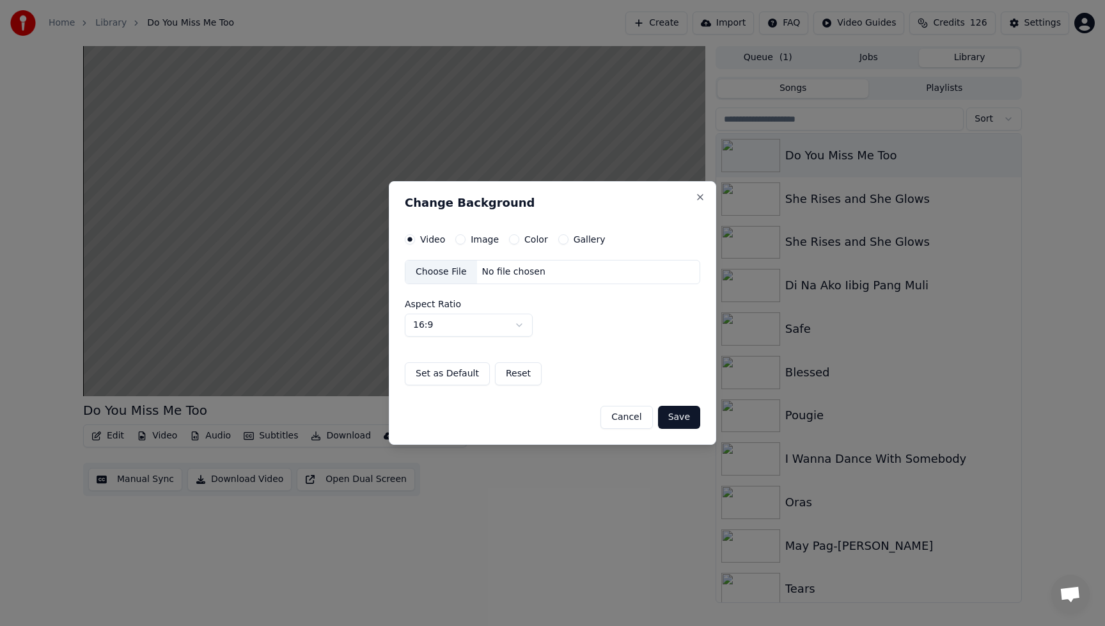
click at [629, 414] on button "Cancel" at bounding box center [627, 416] width 52 height 23
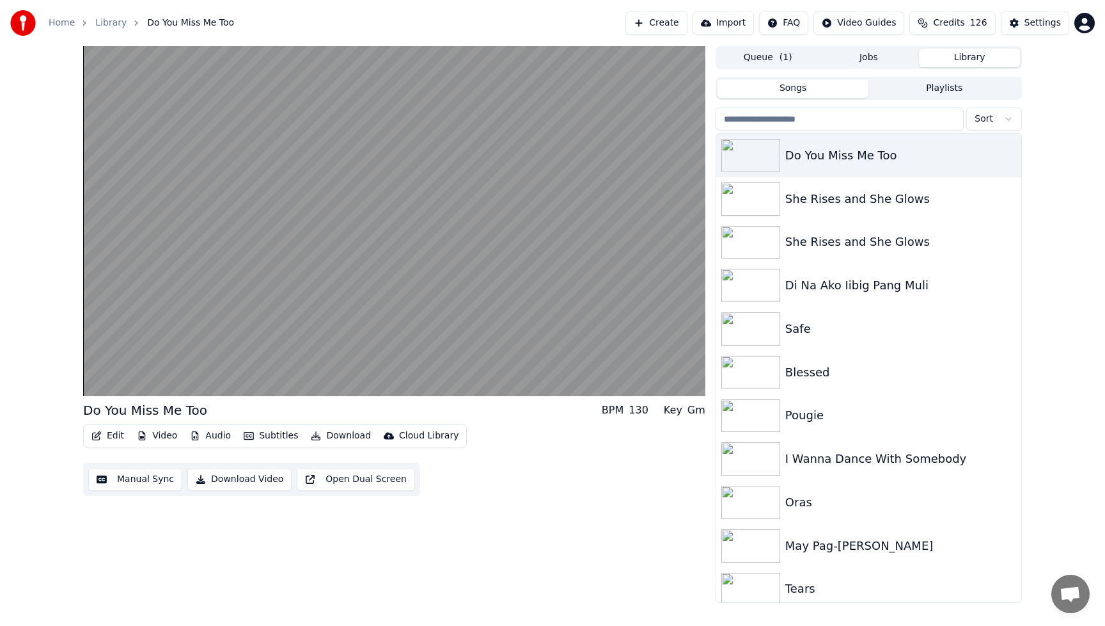
click at [169, 435] on button "Video" at bounding box center [157, 436] width 51 height 18
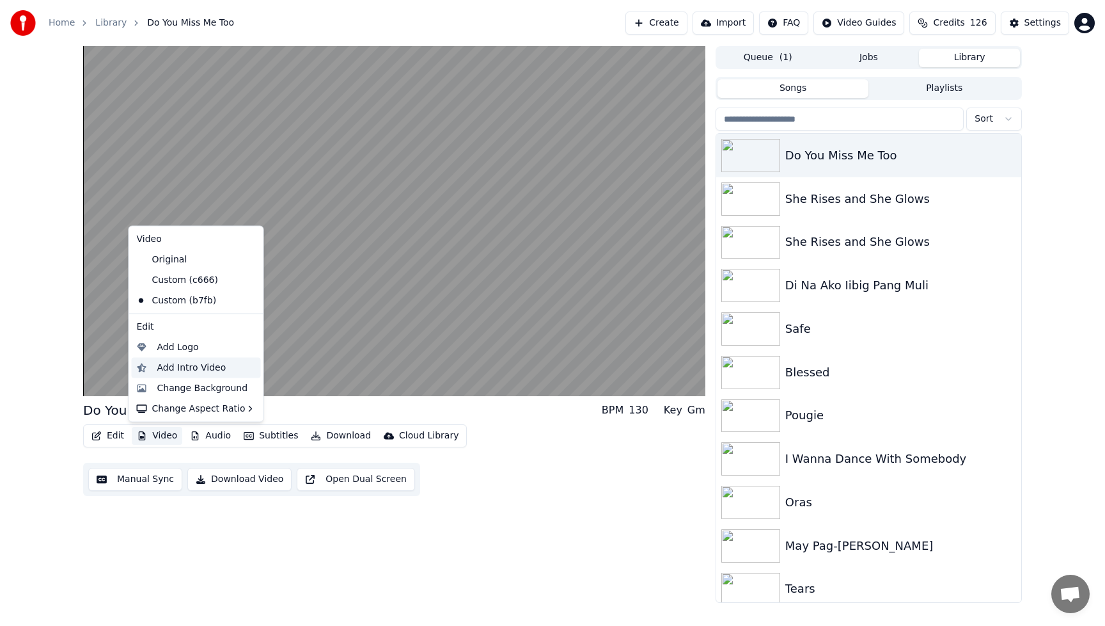
click at [184, 374] on div "Add Intro Video" at bounding box center [191, 367] width 69 height 13
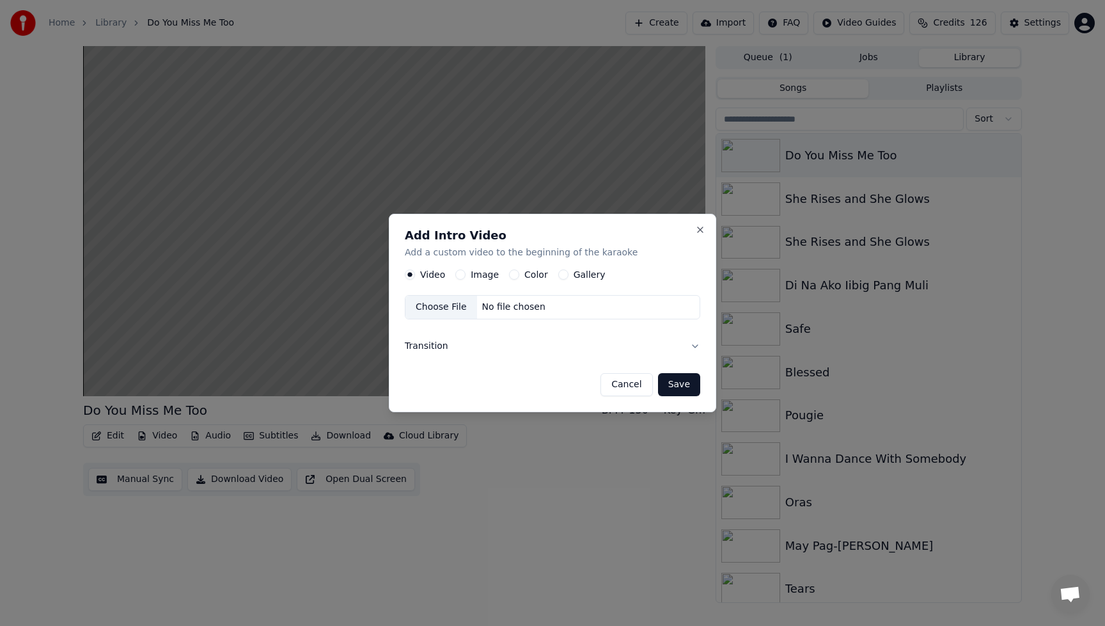
click at [459, 275] on button "Image" at bounding box center [460, 274] width 10 height 10
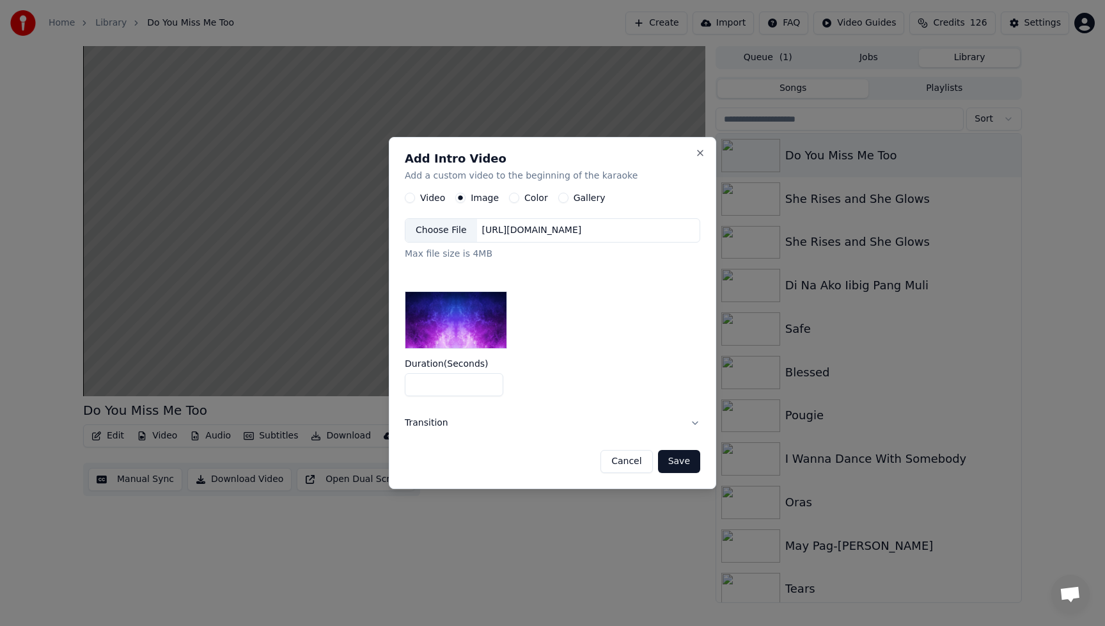
click at [452, 235] on div "Choose File" at bounding box center [441, 230] width 72 height 23
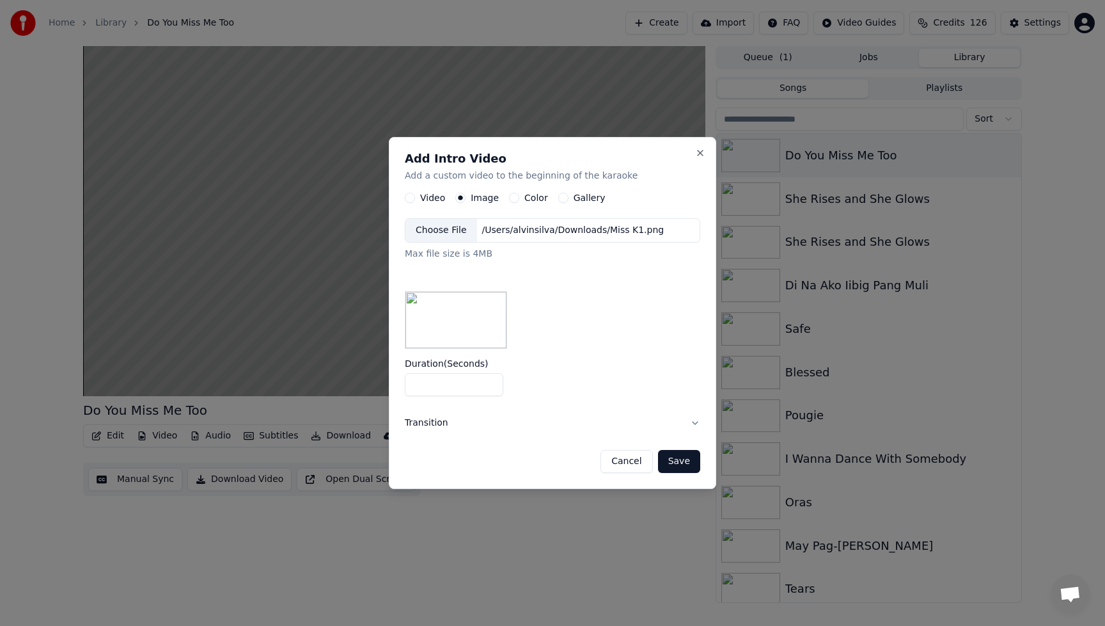
click at [677, 461] on button "Save" at bounding box center [679, 461] width 42 height 23
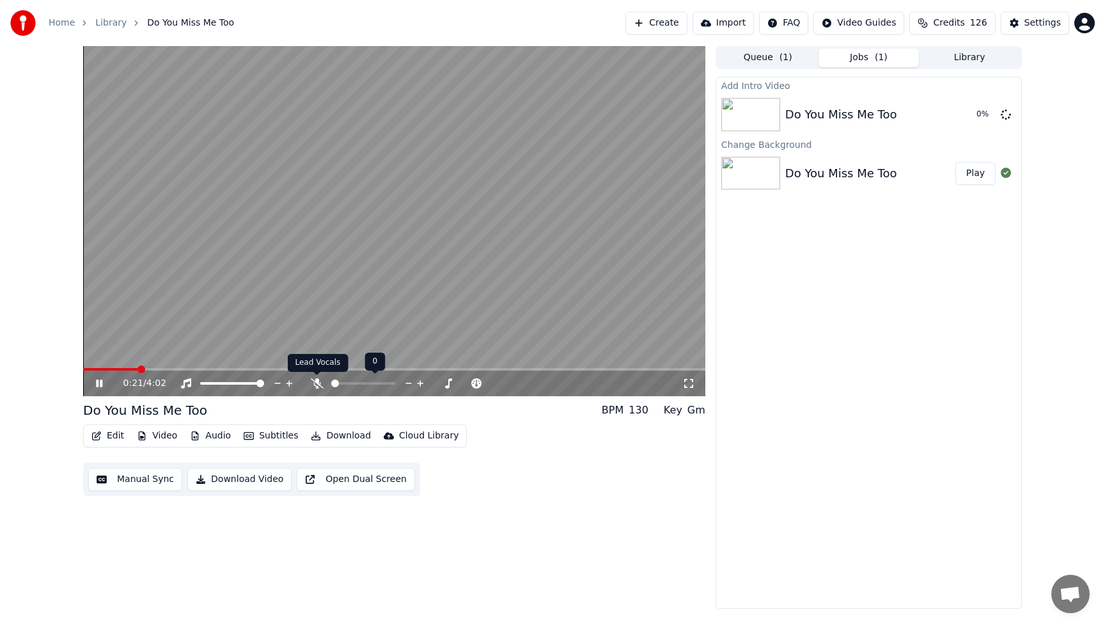
click at [313, 384] on icon at bounding box center [317, 383] width 13 height 10
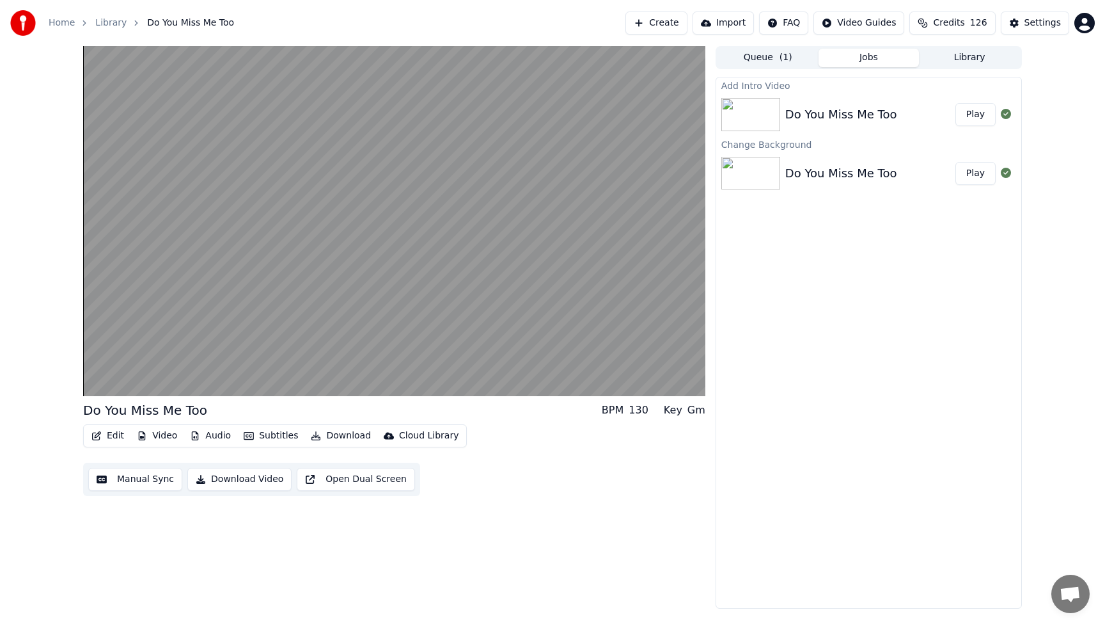
click at [979, 115] on button "Play" at bounding box center [976, 114] width 40 height 23
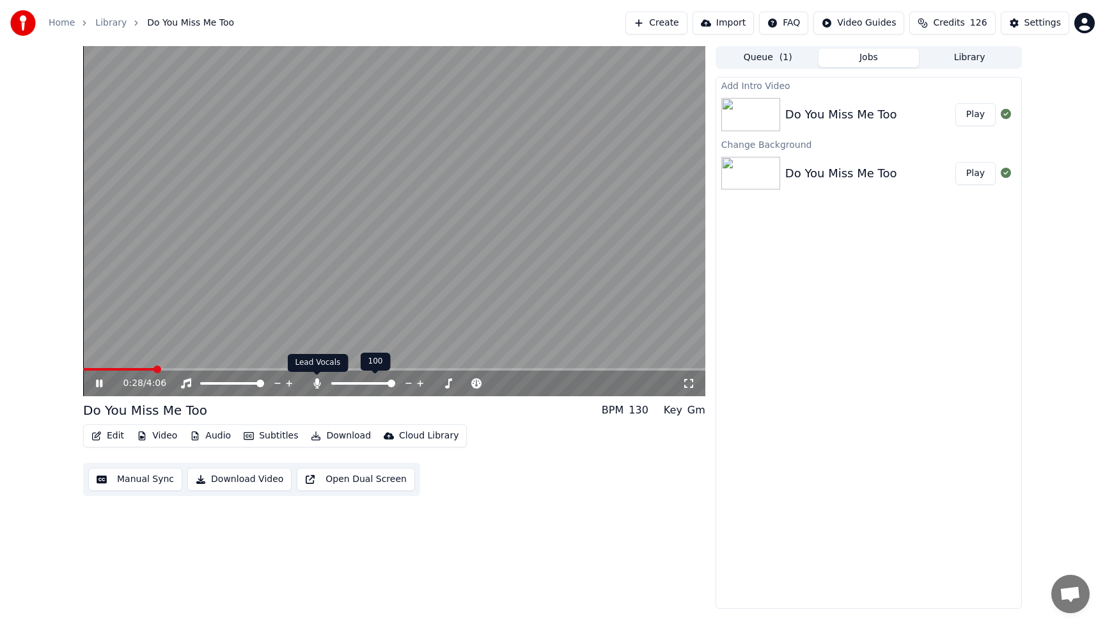
click at [316, 385] on icon at bounding box center [317, 383] width 13 height 10
click at [581, 521] on div "0:30 / 4:06 Do You Miss Me Too BPM 130 Key Gm Edit Video Audio Subtitles Downlo…" at bounding box center [394, 327] width 622 height 562
click at [255, 483] on button "Download Video" at bounding box center [239, 479] width 104 height 23
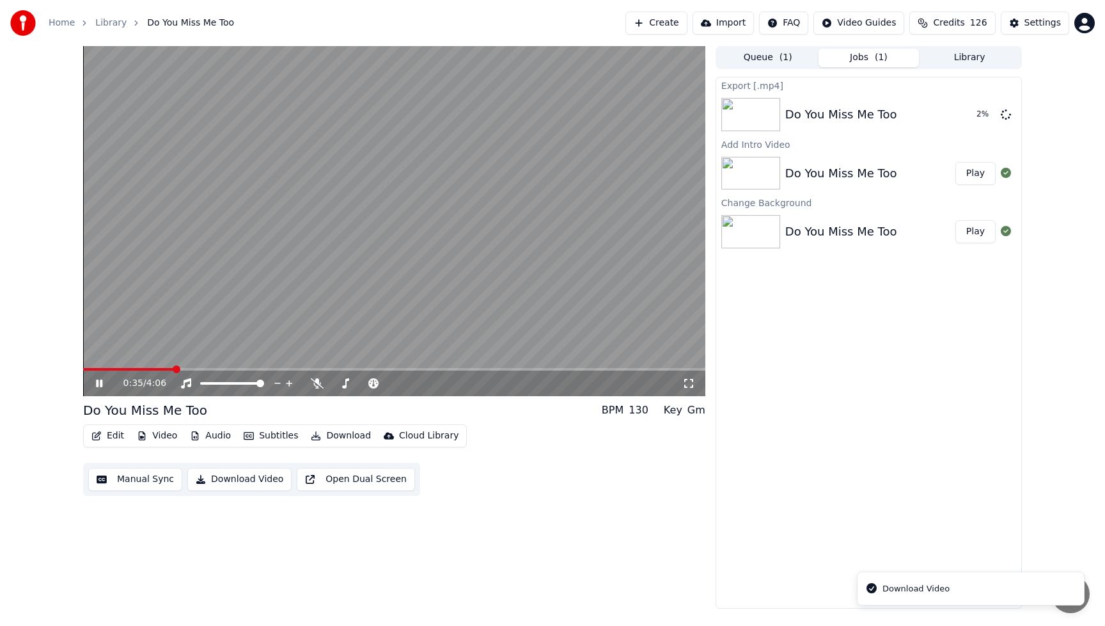
click at [99, 386] on icon at bounding box center [108, 383] width 30 height 10
